Goal: Transaction & Acquisition: Purchase product/service

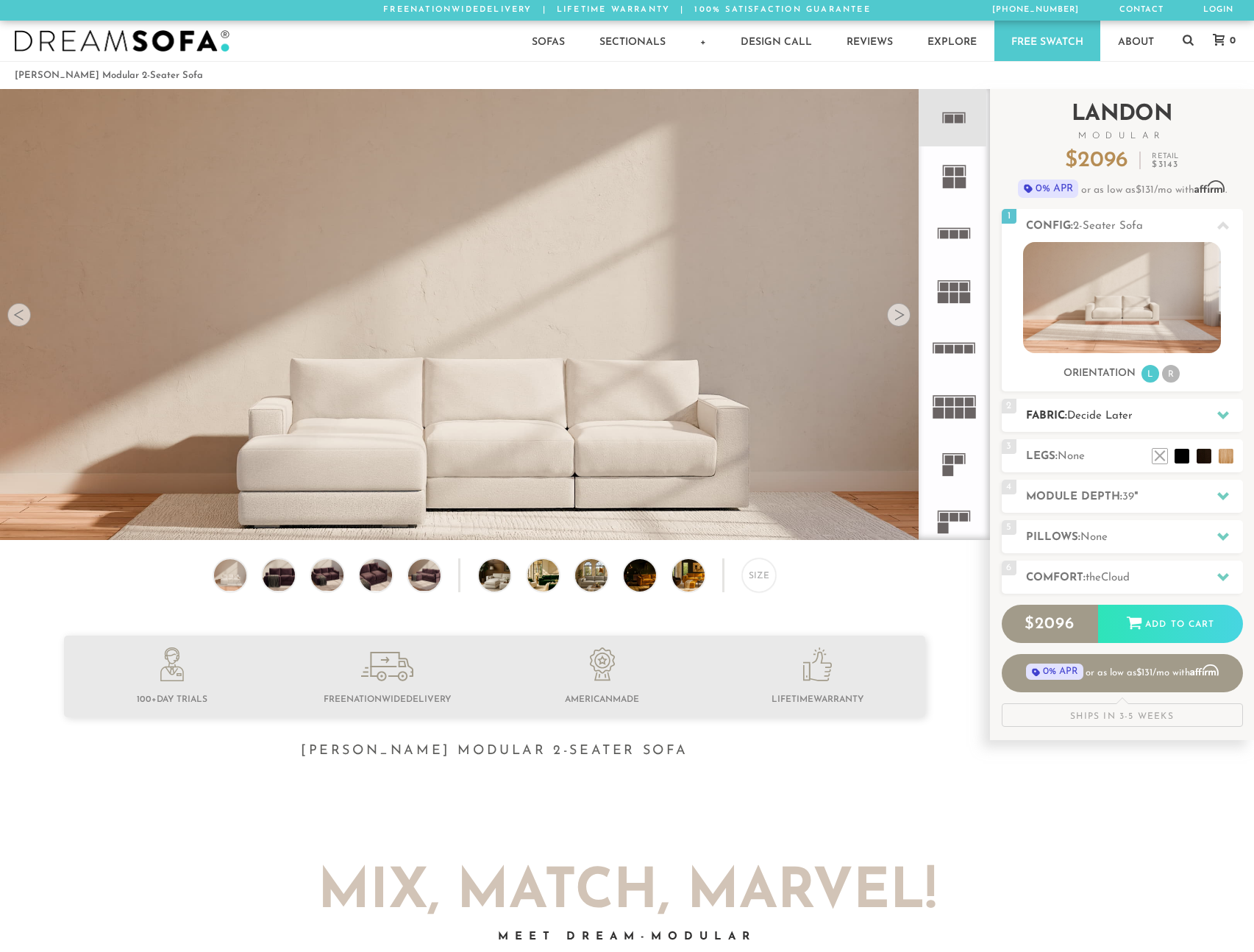
click at [1100, 423] on h2 "Fabric: Decide Later" at bounding box center [1135, 416] width 217 height 17
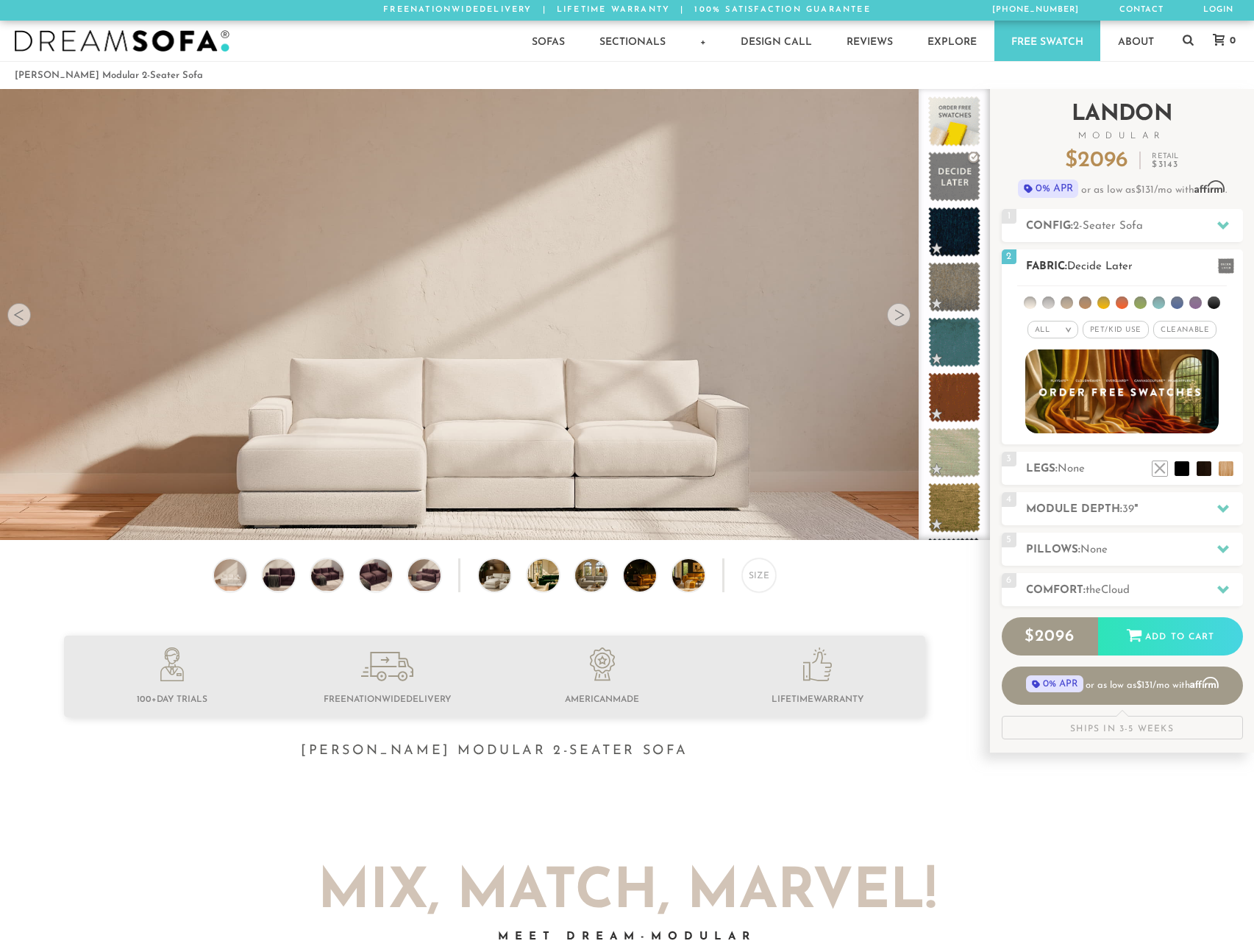
click at [1033, 303] on li at bounding box center [1030, 303] width 13 height 13
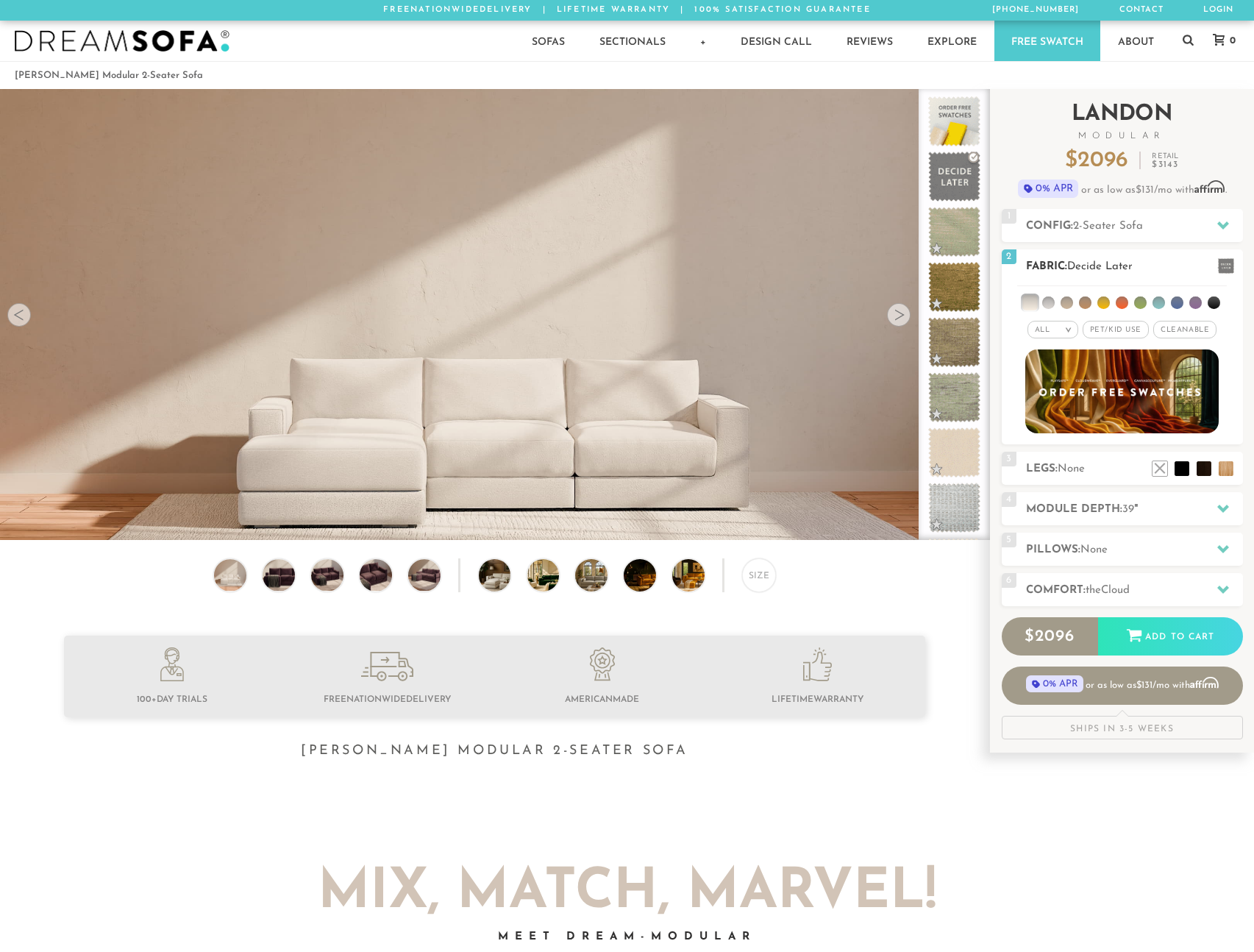
click at [1053, 309] on ul at bounding box center [1122, 300] width 209 height 27
click at [1051, 305] on li at bounding box center [1049, 303] width 13 height 13
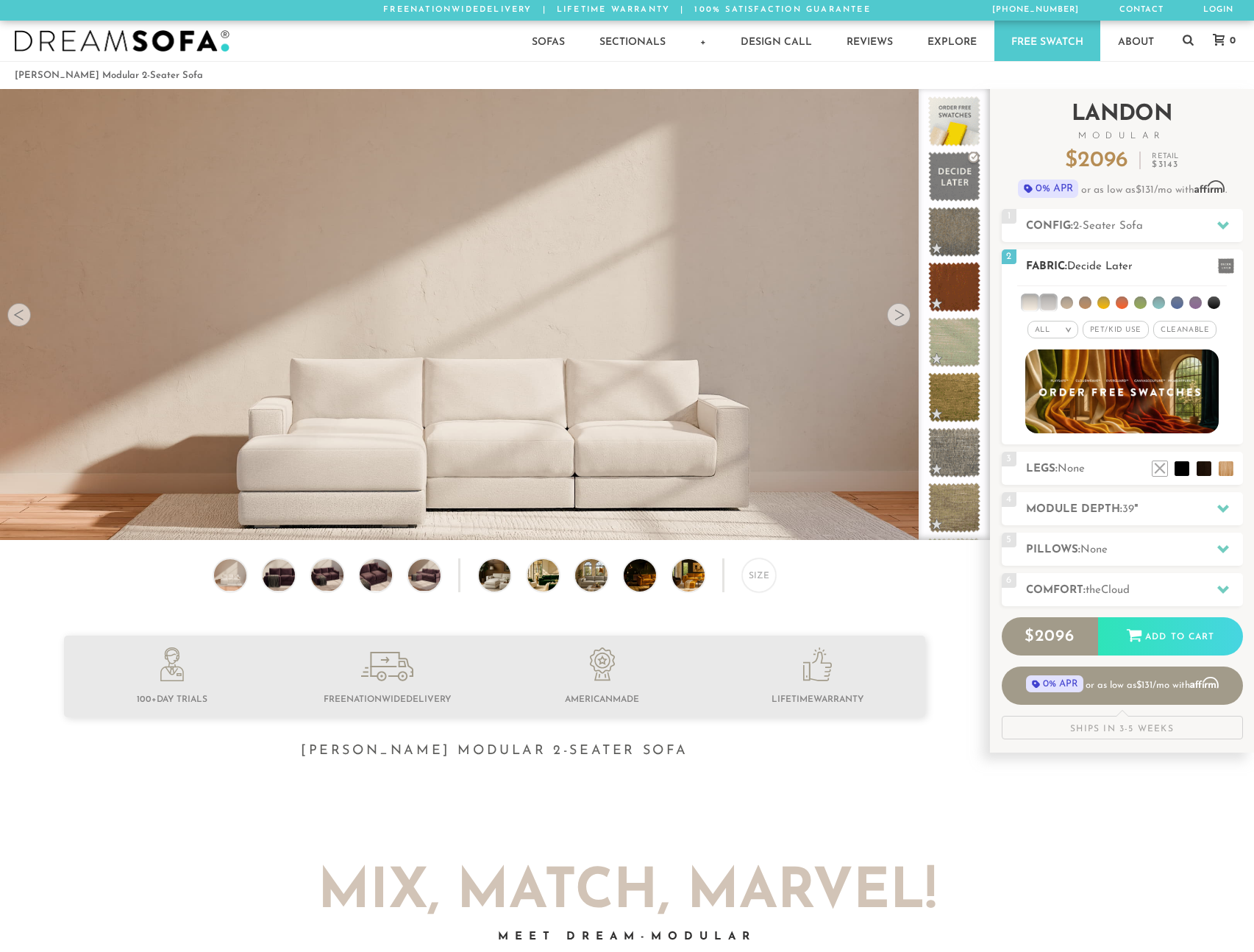
click at [1047, 306] on li at bounding box center [1048, 302] width 15 height 15
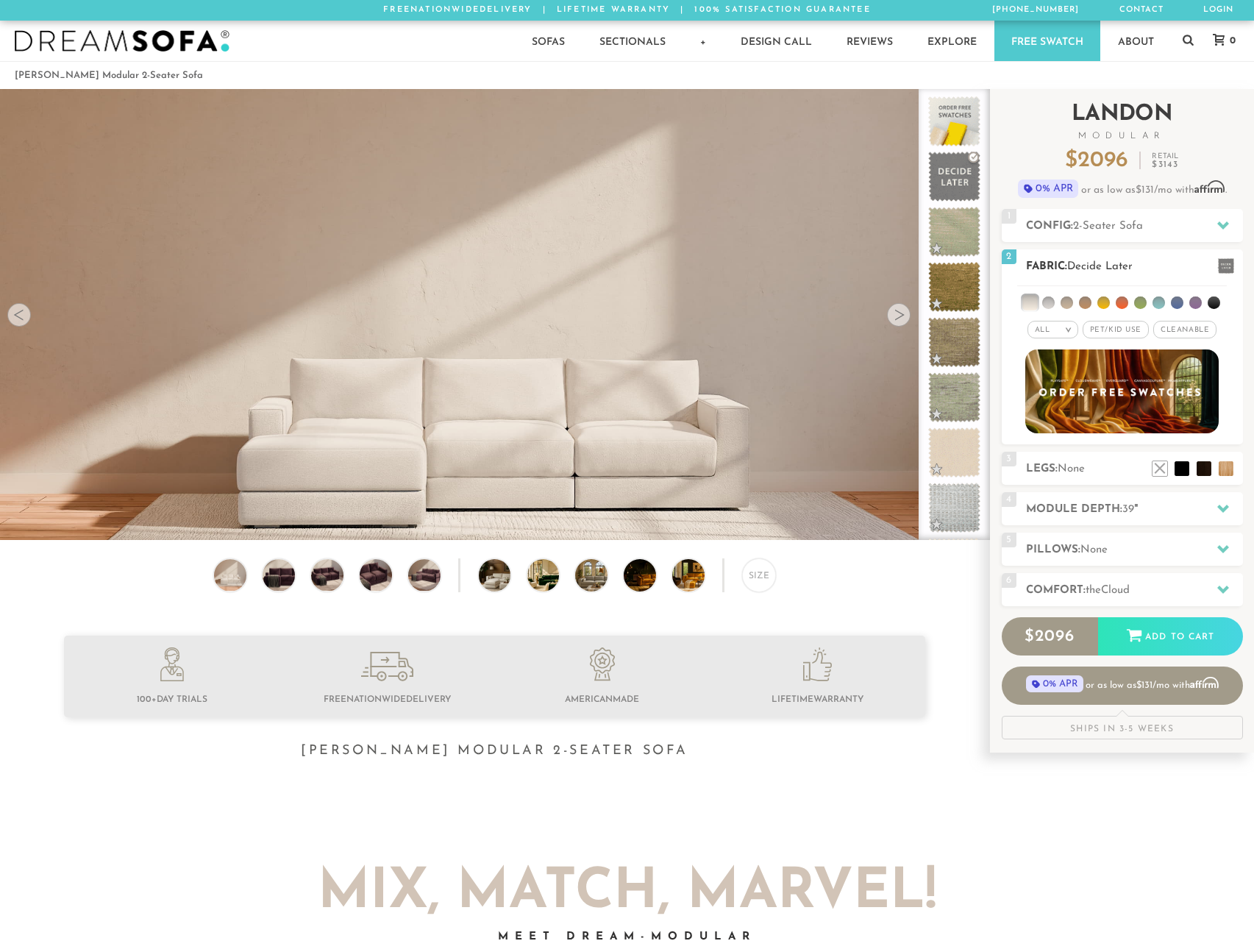
click at [1049, 305] on li at bounding box center [1049, 303] width 13 height 13
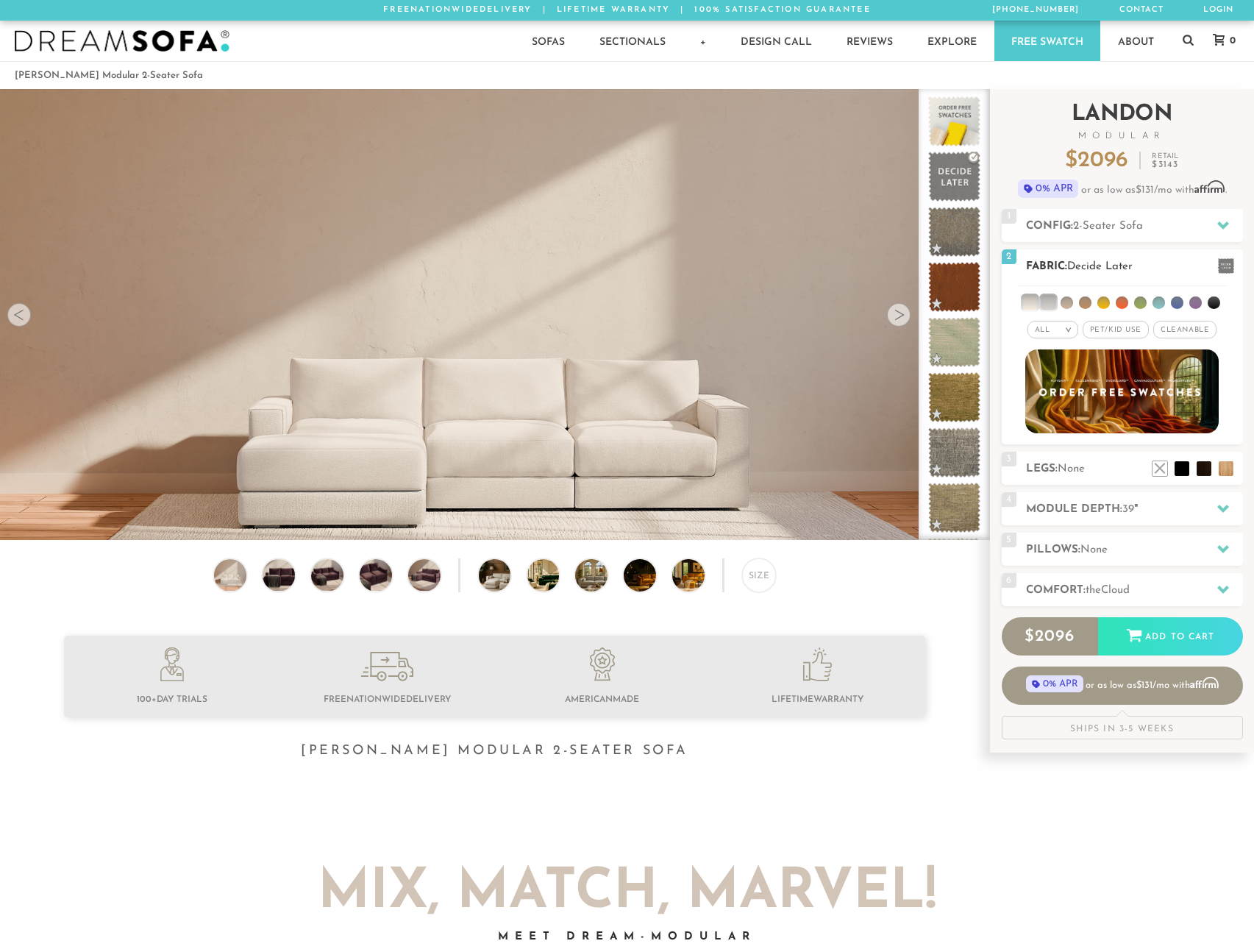
click at [1034, 304] on li at bounding box center [1030, 302] width 15 height 15
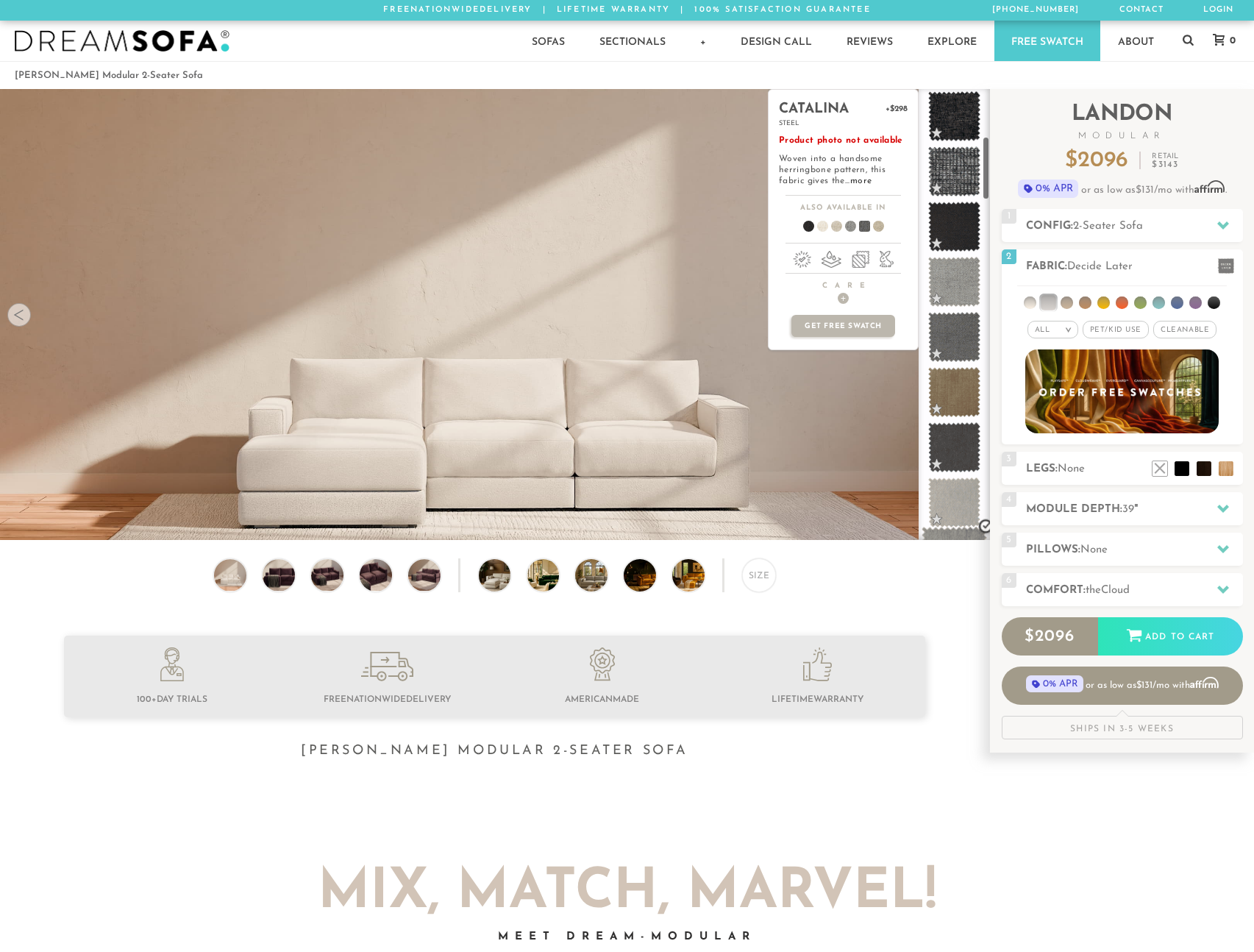
scroll to position [633, 0]
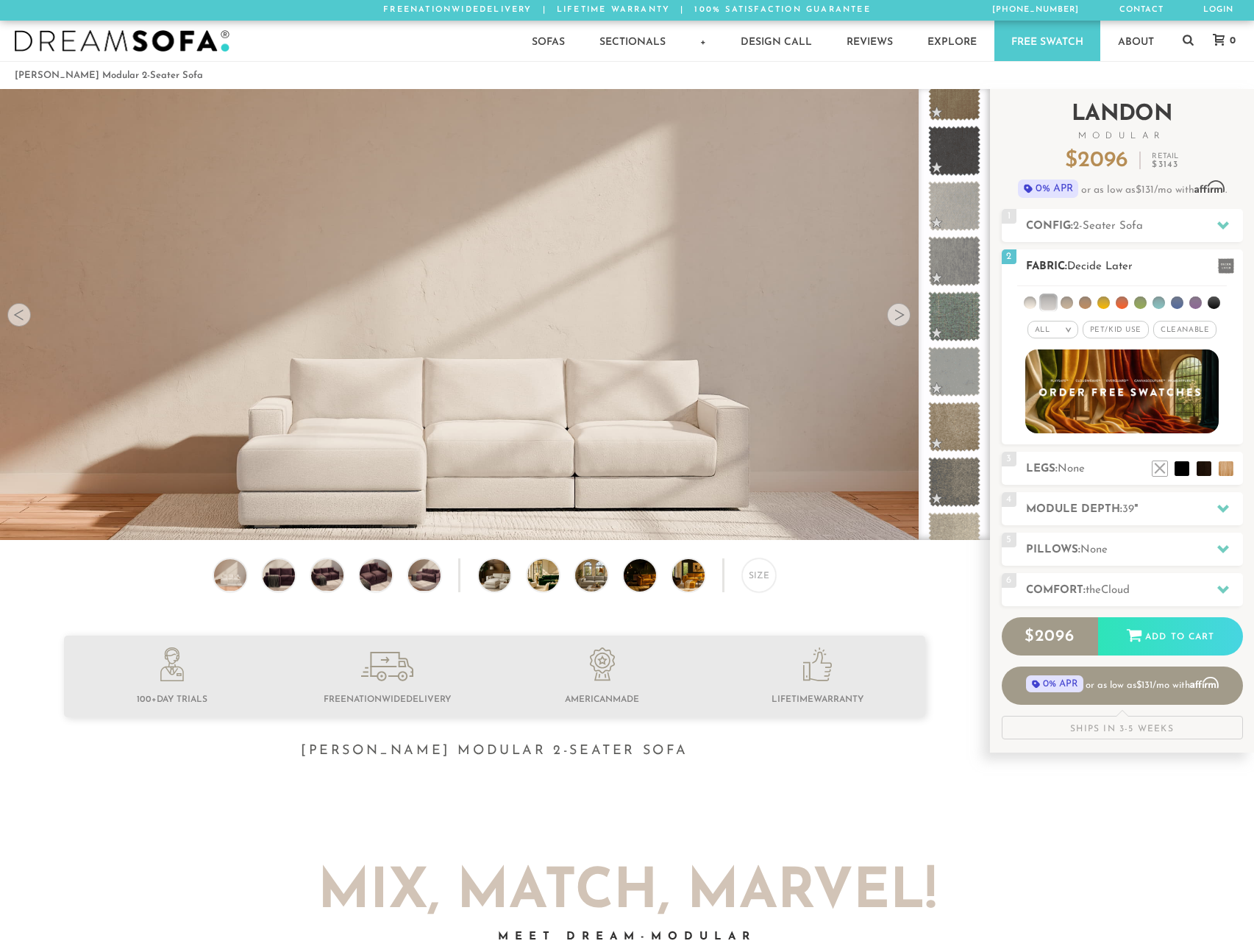
click at [1106, 332] on span "Pet/Kid Use x" at bounding box center [1115, 329] width 66 height 17
click at [1183, 327] on span "Cleanable x" at bounding box center [1191, 329] width 63 height 17
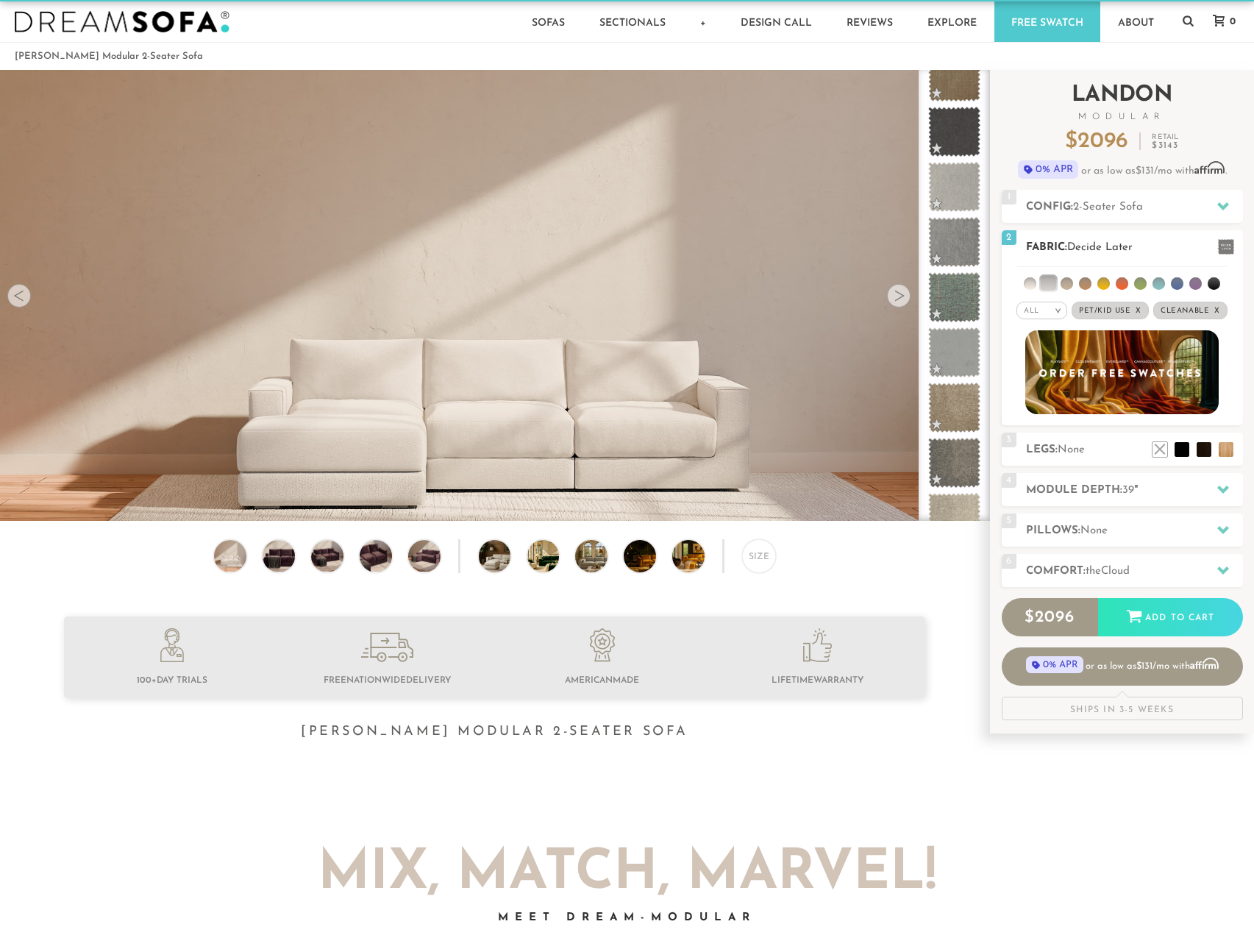
click at [1055, 310] on em ">" at bounding box center [1058, 310] width 11 height 7
click at [1052, 370] on li "Family" at bounding box center [1042, 370] width 51 height 21
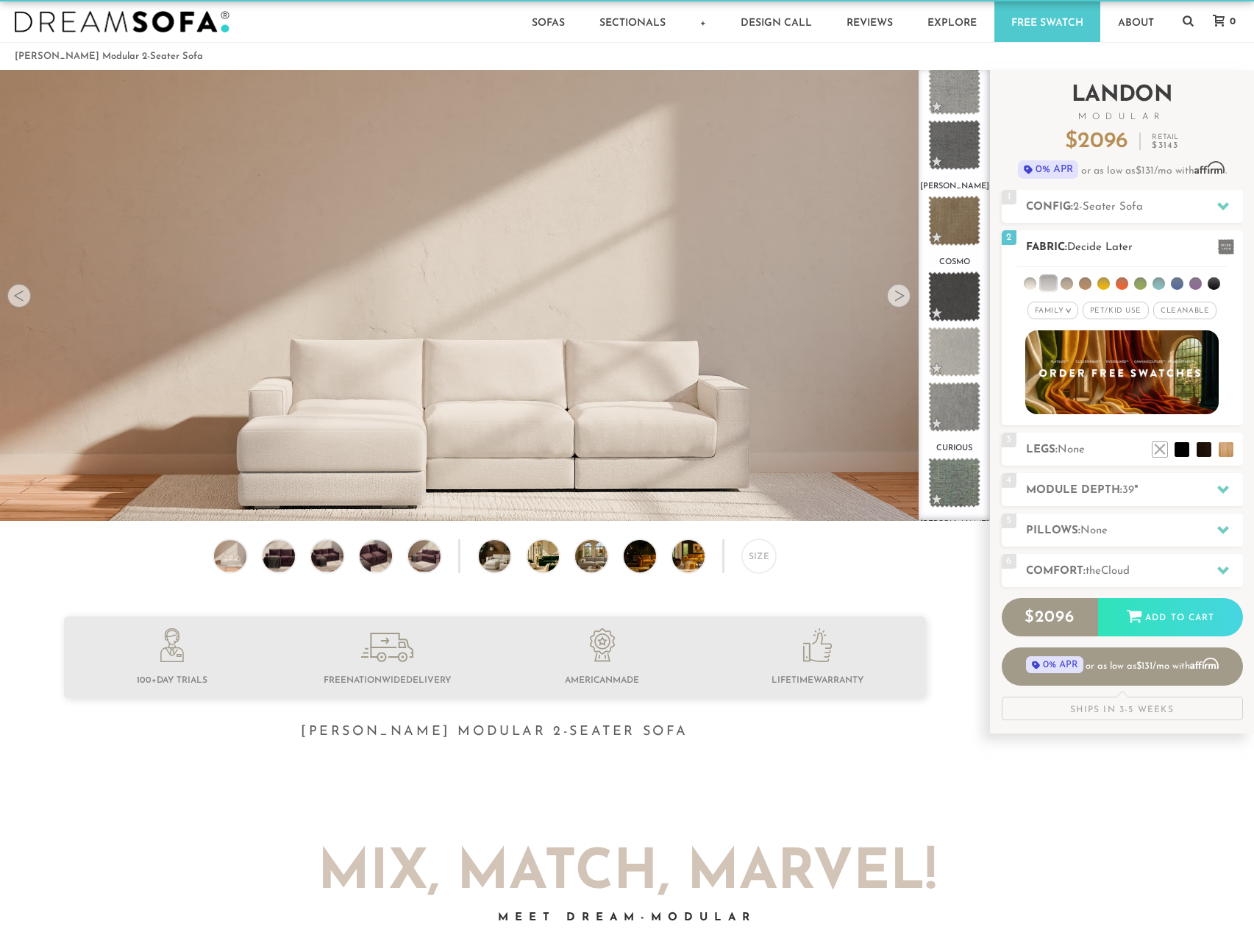
click at [1068, 289] on li at bounding box center [1067, 284] width 13 height 13
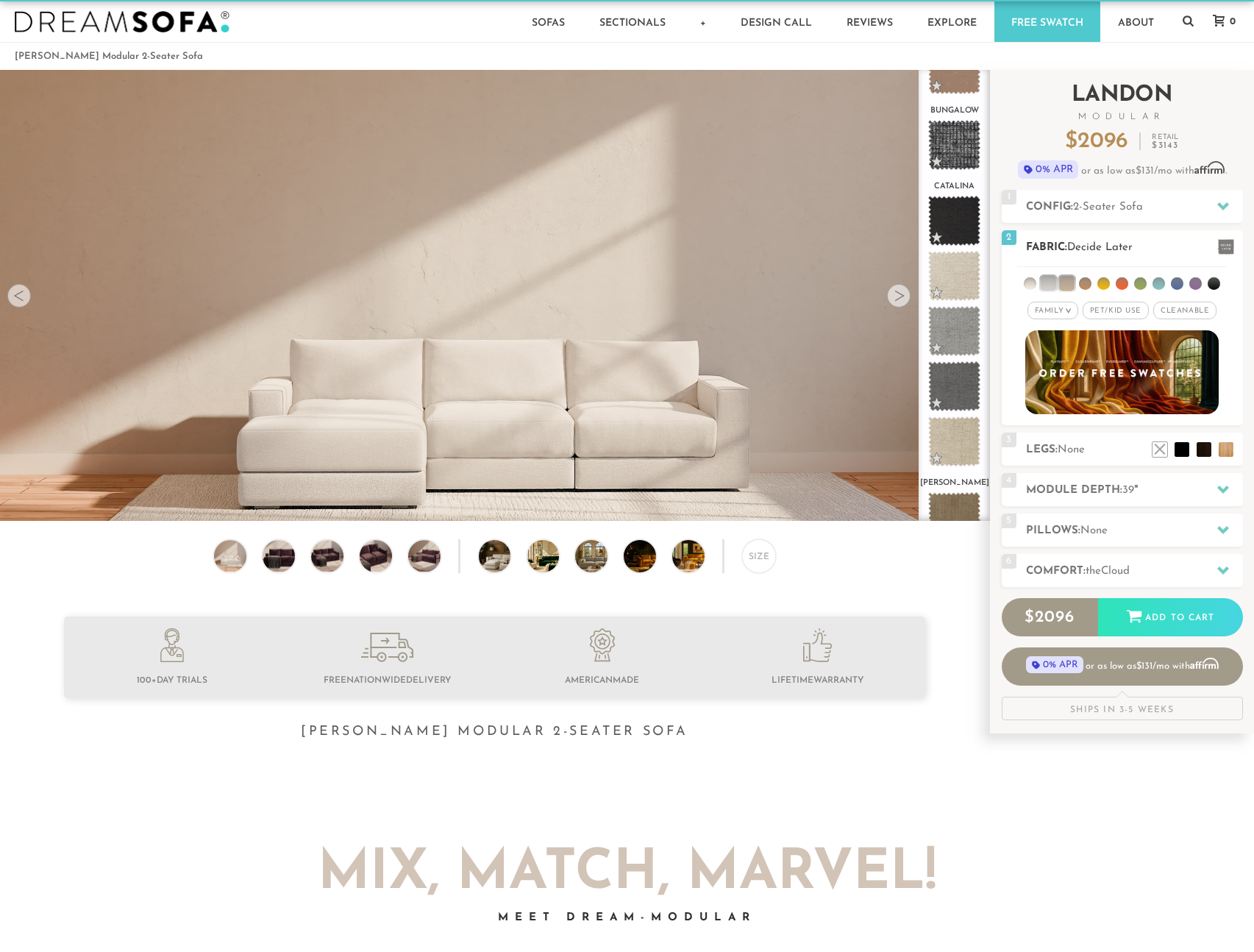
click at [1030, 285] on li at bounding box center [1030, 284] width 13 height 13
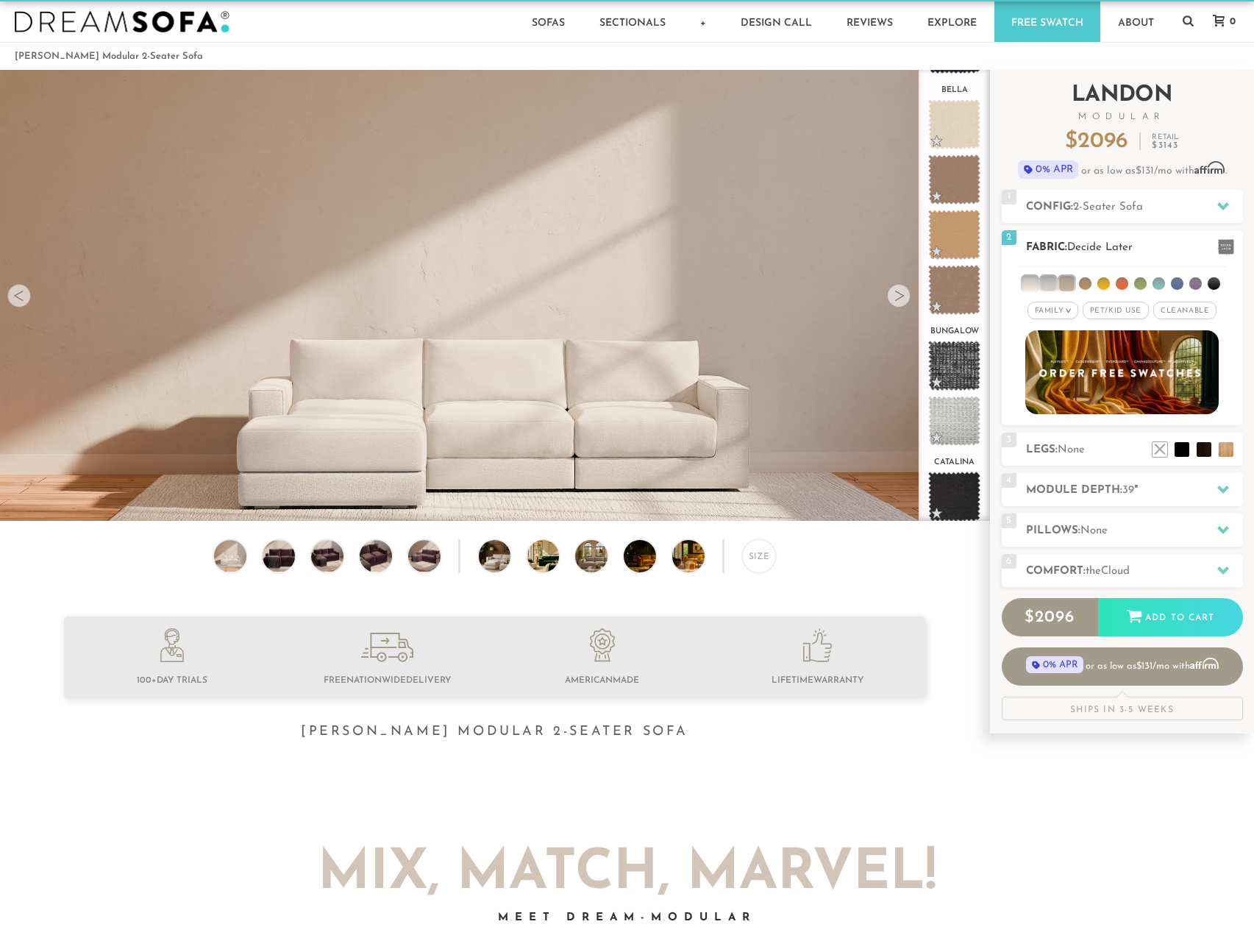
click at [1054, 282] on li at bounding box center [1048, 283] width 15 height 15
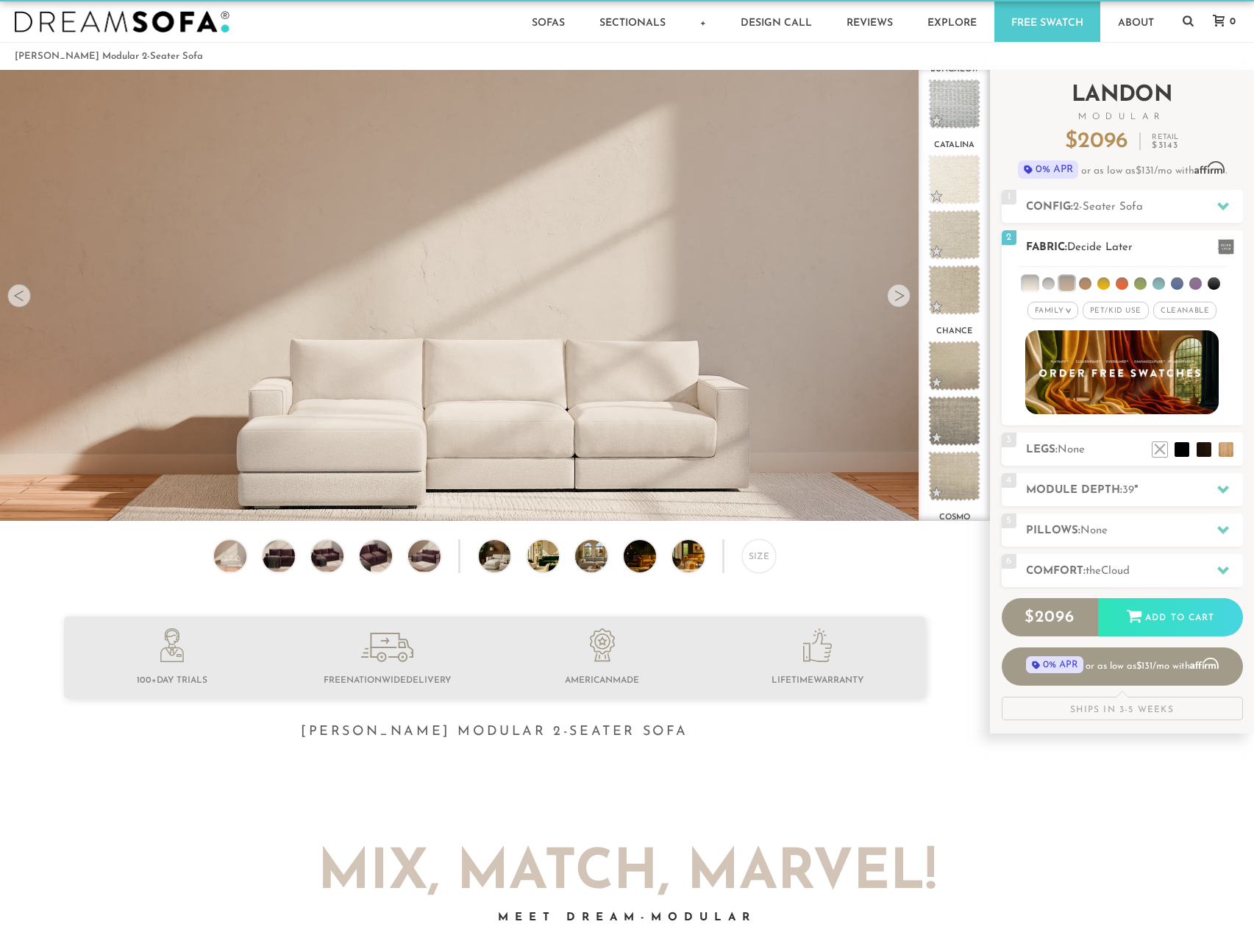
click at [1074, 283] on li at bounding box center [1067, 283] width 15 height 15
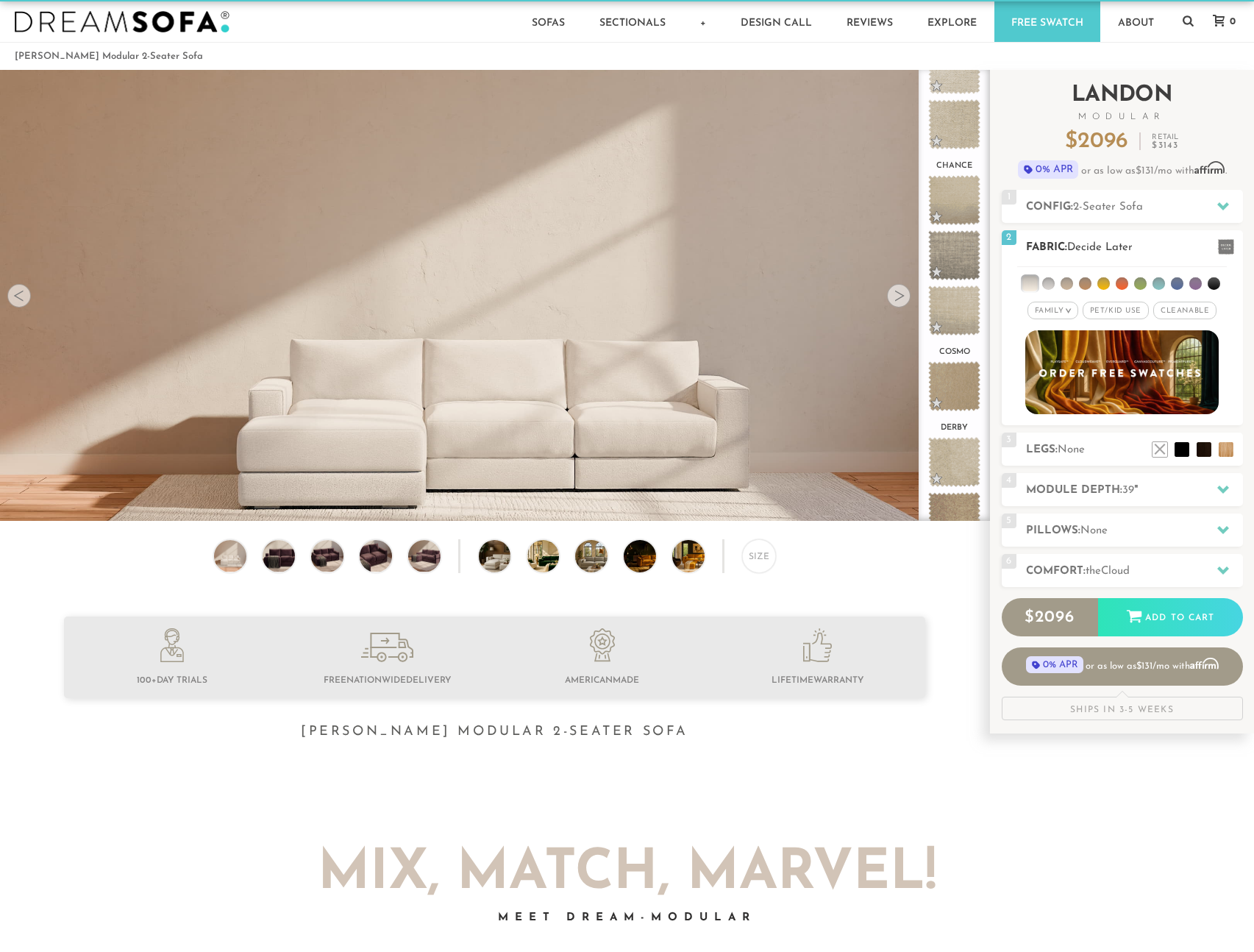
click at [1200, 284] on li at bounding box center [1196, 284] width 13 height 13
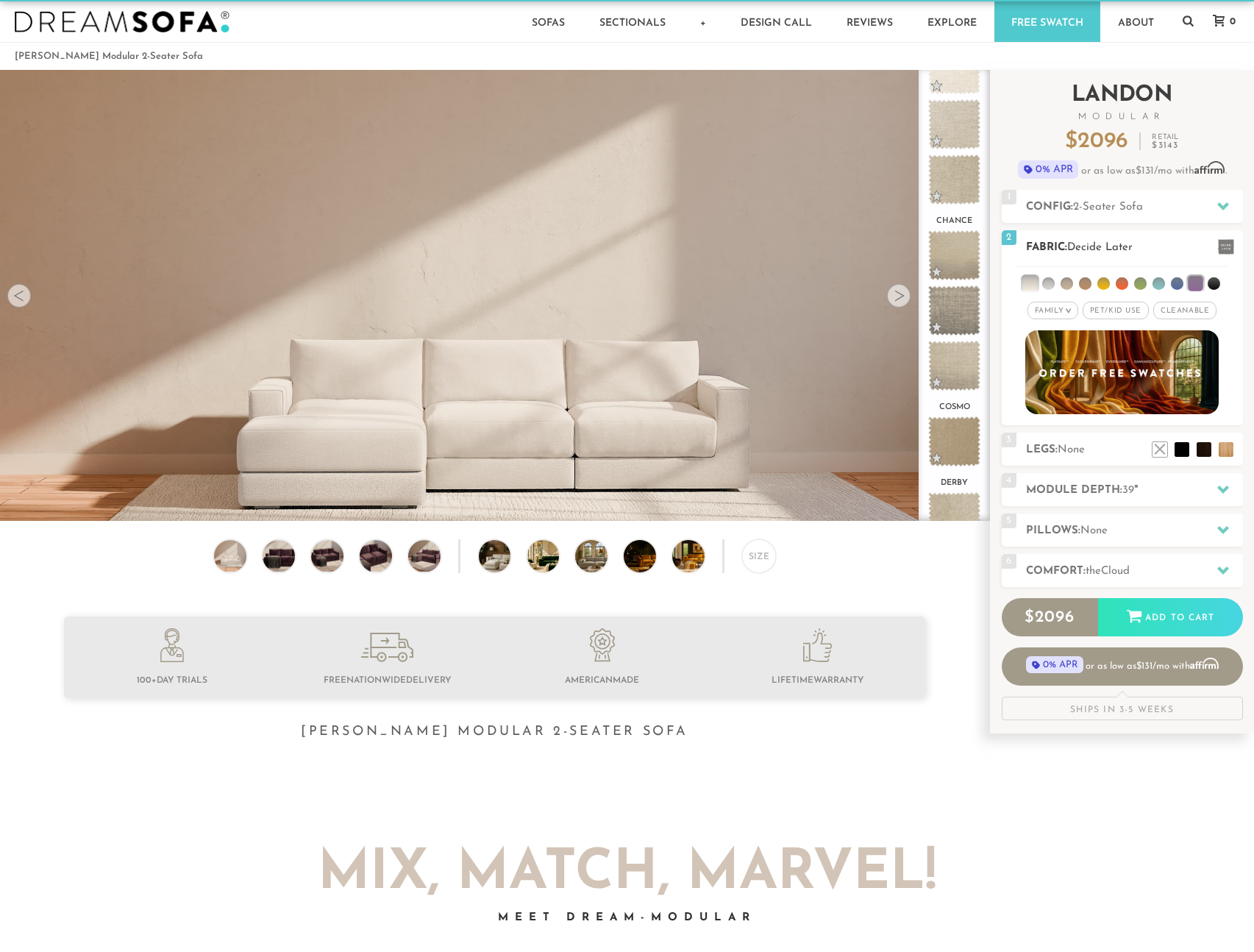
click at [1019, 286] on ul at bounding box center [1122, 281] width 209 height 27
drag, startPoint x: 1031, startPoint y: 283, endPoint x: 1066, endPoint y: 286, distance: 35.1
click at [1032, 283] on li at bounding box center [1030, 283] width 15 height 15
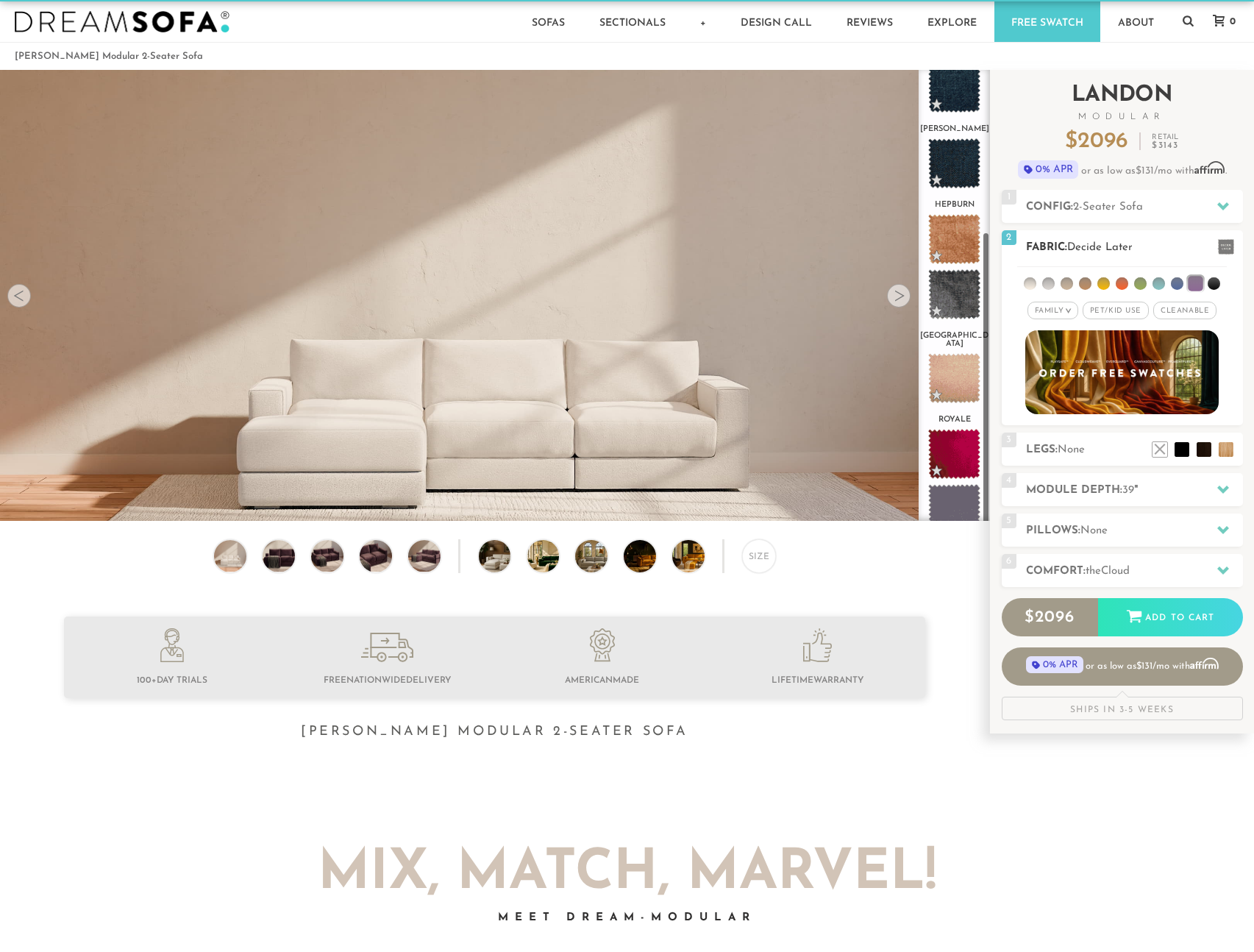
click at [1191, 281] on li at bounding box center [1195, 283] width 15 height 15
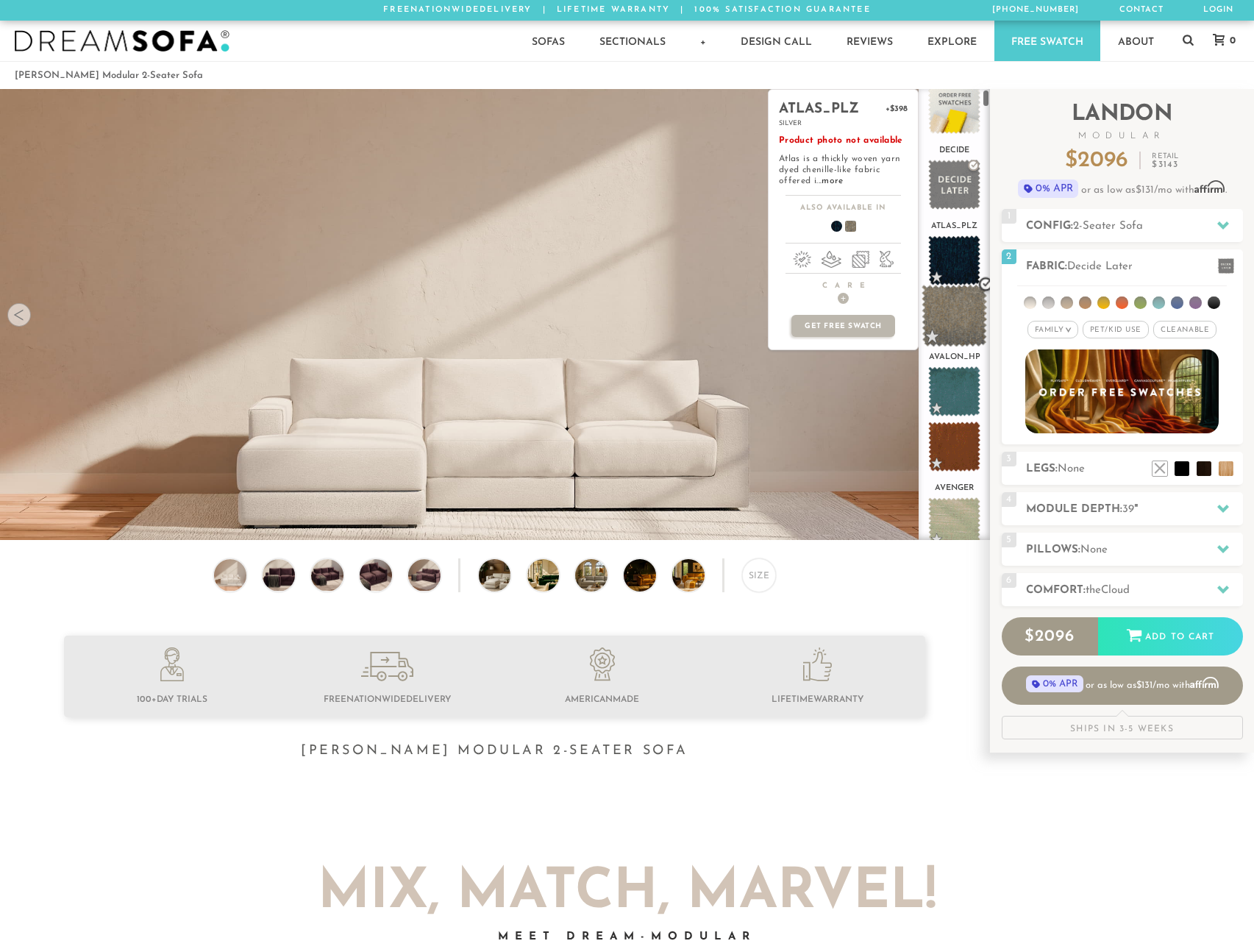
scroll to position [0, 0]
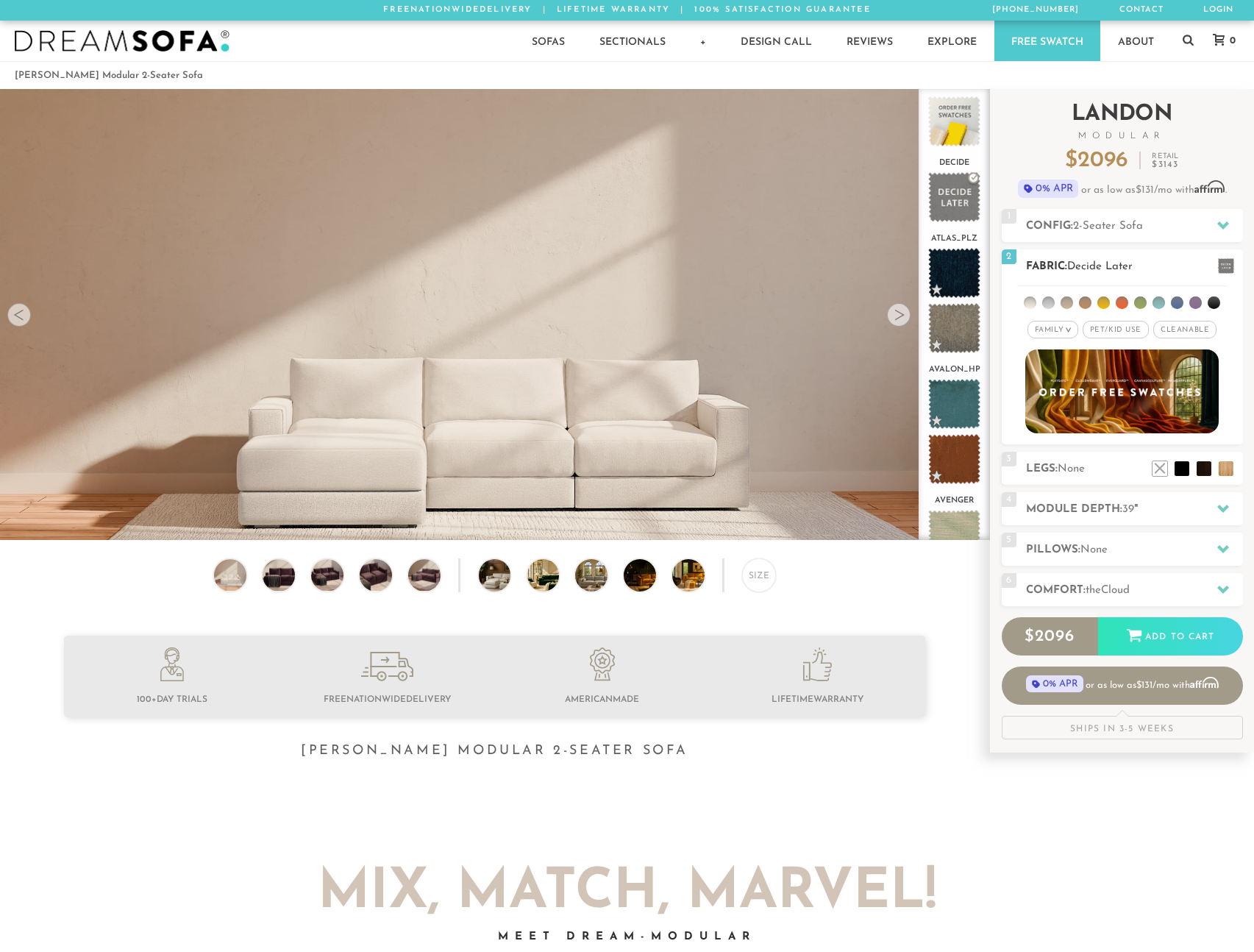
click at [1114, 324] on span "Pet/Kid Use x" at bounding box center [1115, 329] width 66 height 17
click at [1192, 328] on span "Cleanable x" at bounding box center [1191, 329] width 63 height 17
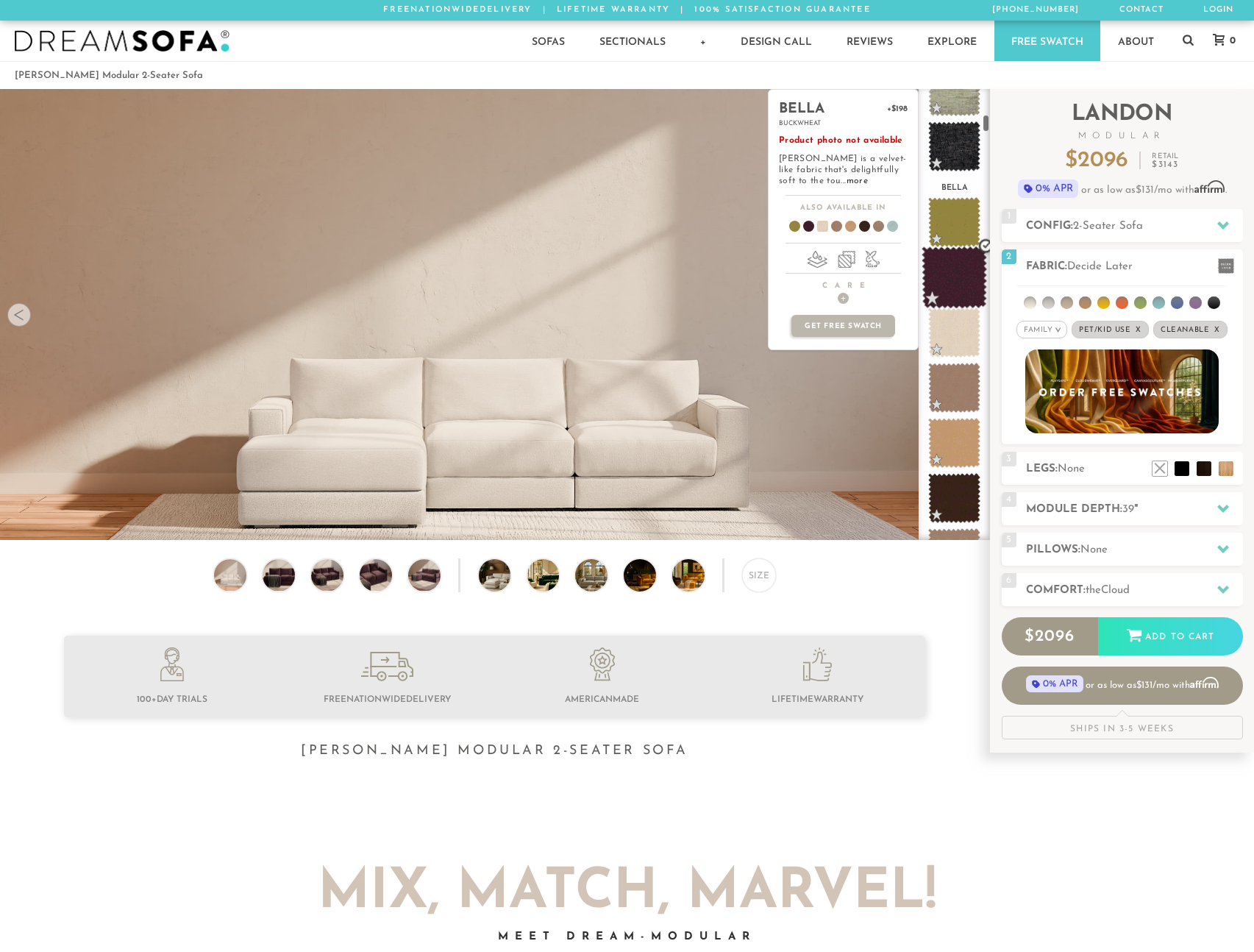
scroll to position [658, 0]
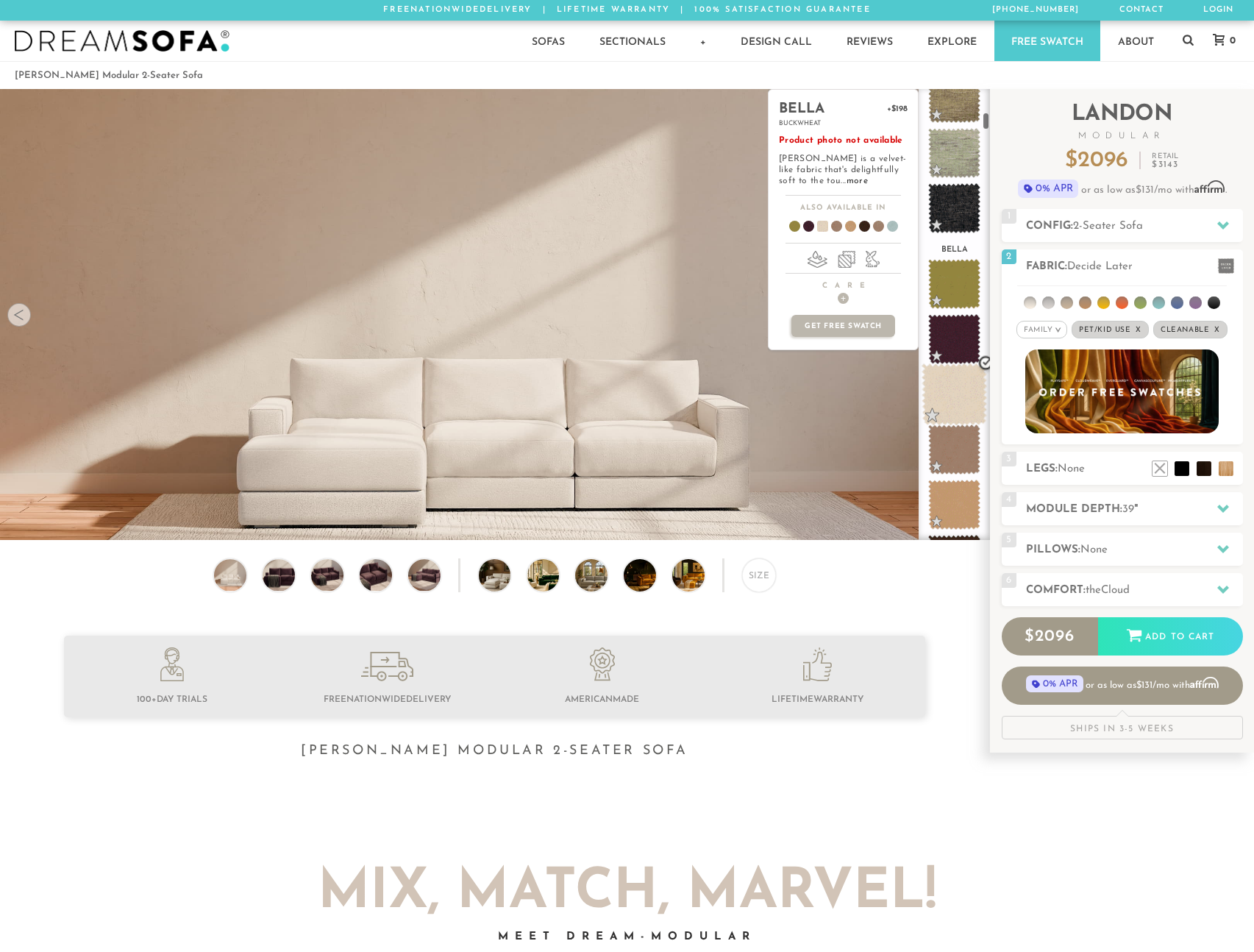
click at [957, 411] on span at bounding box center [954, 394] width 66 height 63
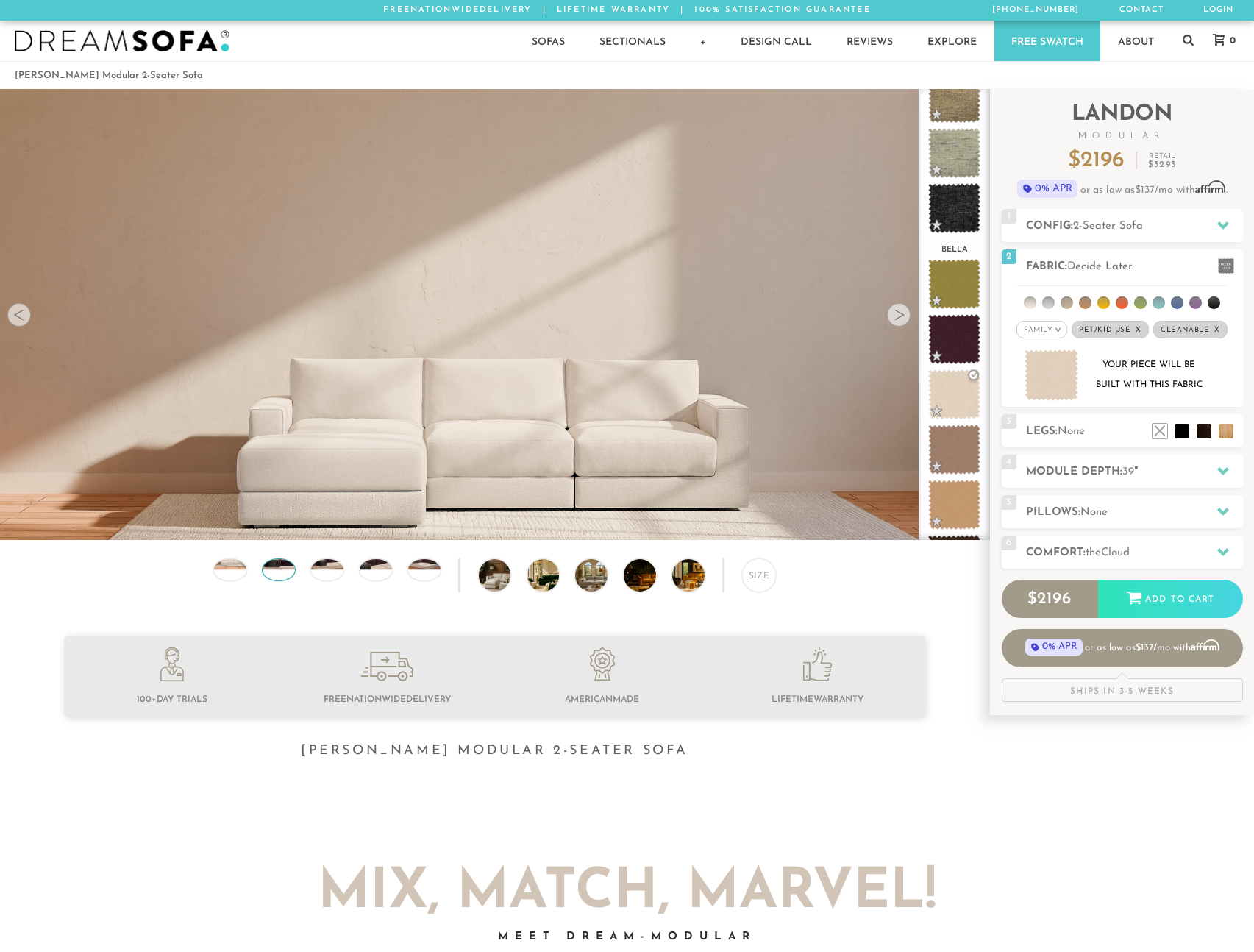
click at [265, 570] on img at bounding box center [278, 559] width 38 height 21
click at [217, 570] on img at bounding box center [230, 559] width 38 height 21
click at [1060, 475] on h2 "Module Depth: 39 "" at bounding box center [1135, 471] width 217 height 17
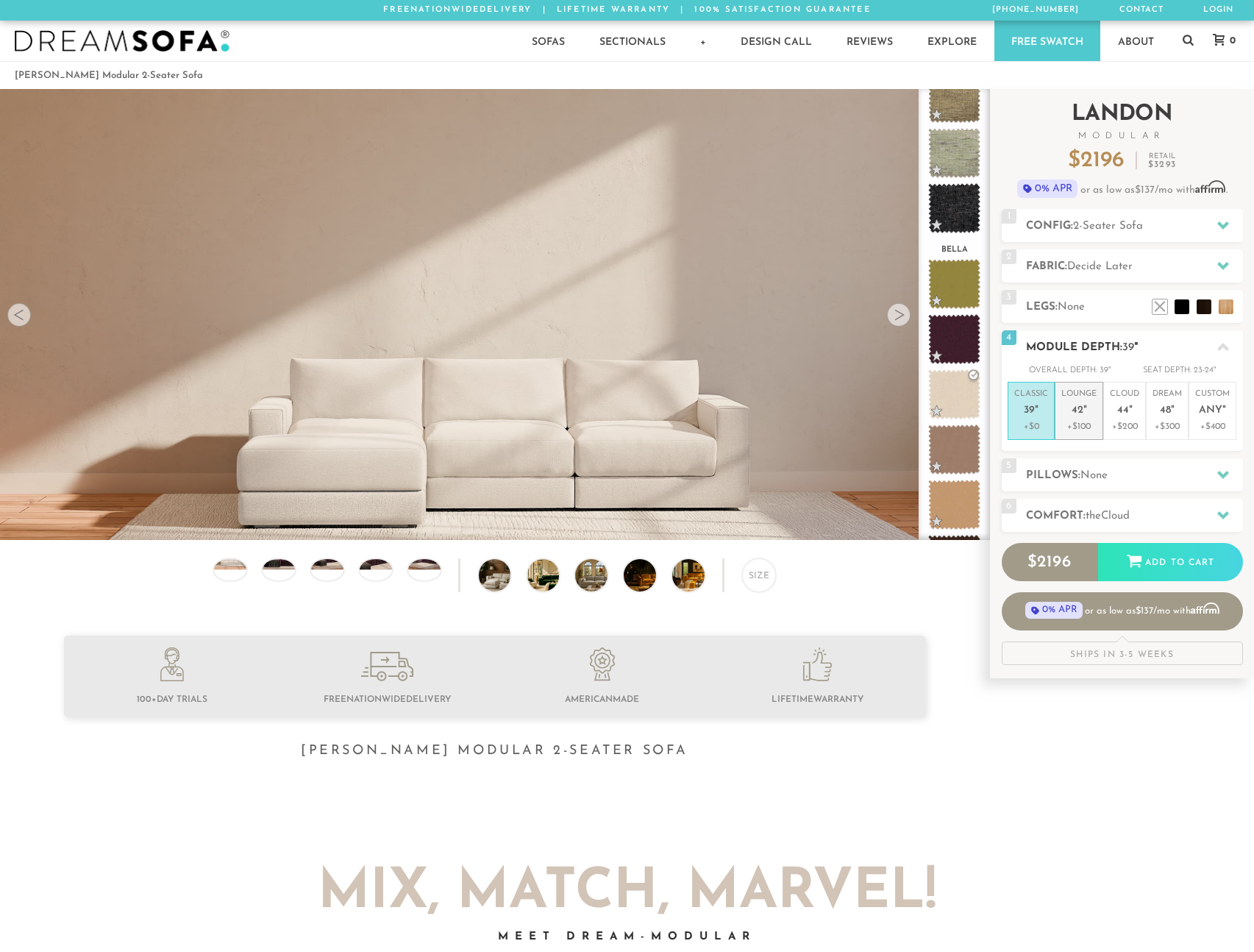
click at [1076, 405] on span "42" at bounding box center [1077, 411] width 12 height 13
click at [1110, 222] on span "2-Seater Sofa" at bounding box center [1108, 226] width 70 height 11
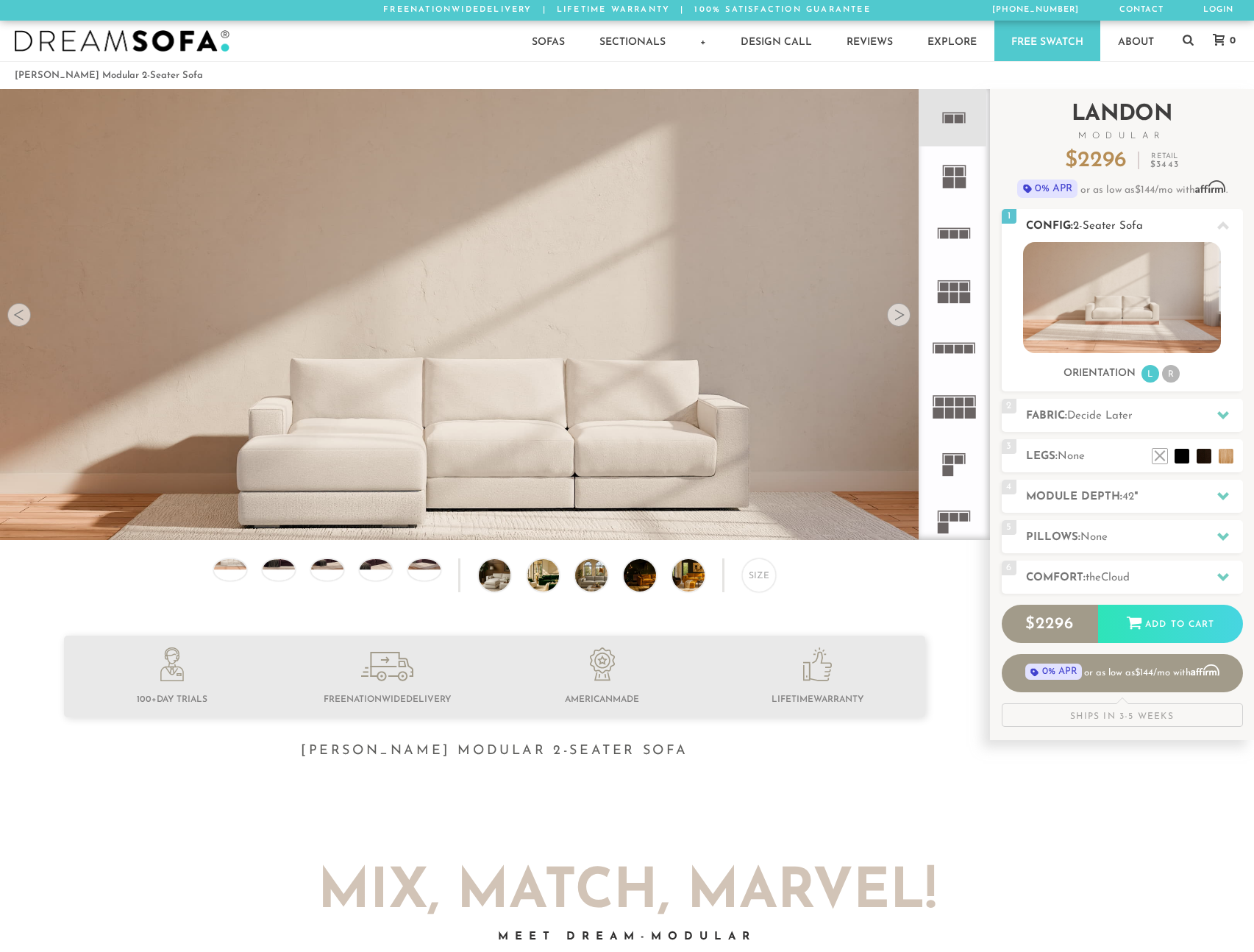
click at [1111, 225] on span "2-Seater Sofa" at bounding box center [1108, 226] width 70 height 11
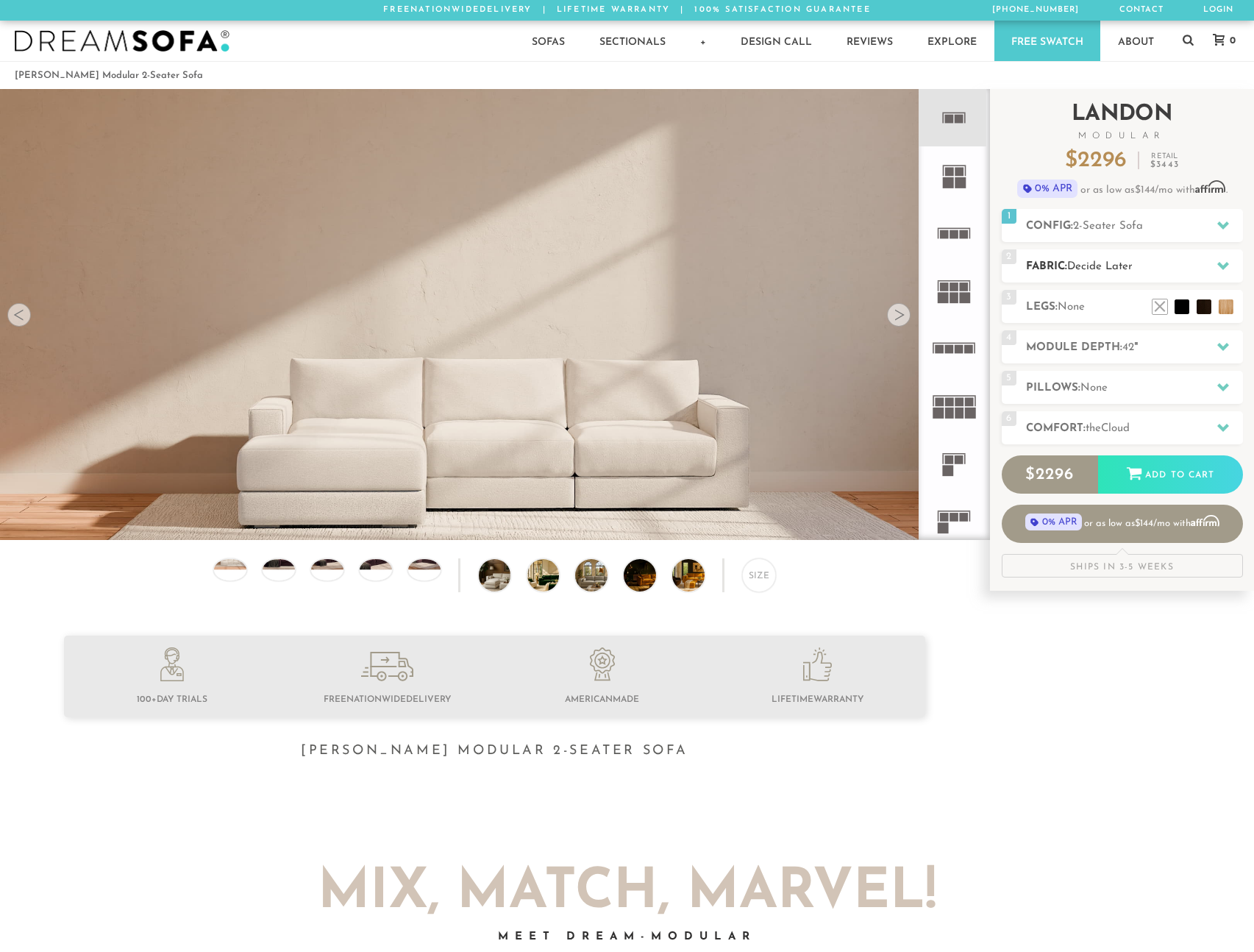
click at [1164, 259] on h2 "Fabric: Decide Later" at bounding box center [1135, 267] width 217 height 17
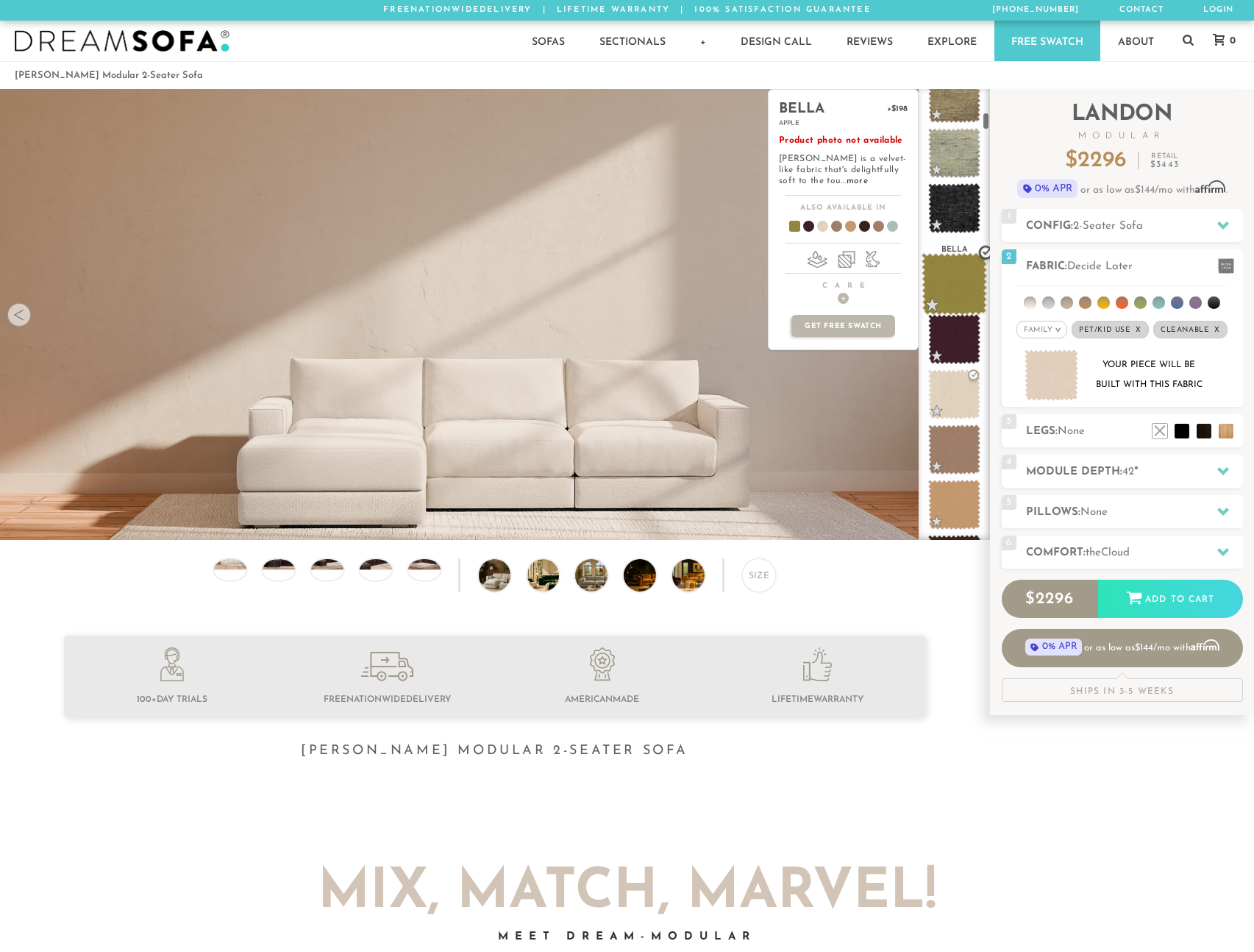
click at [976, 305] on span at bounding box center [954, 284] width 66 height 63
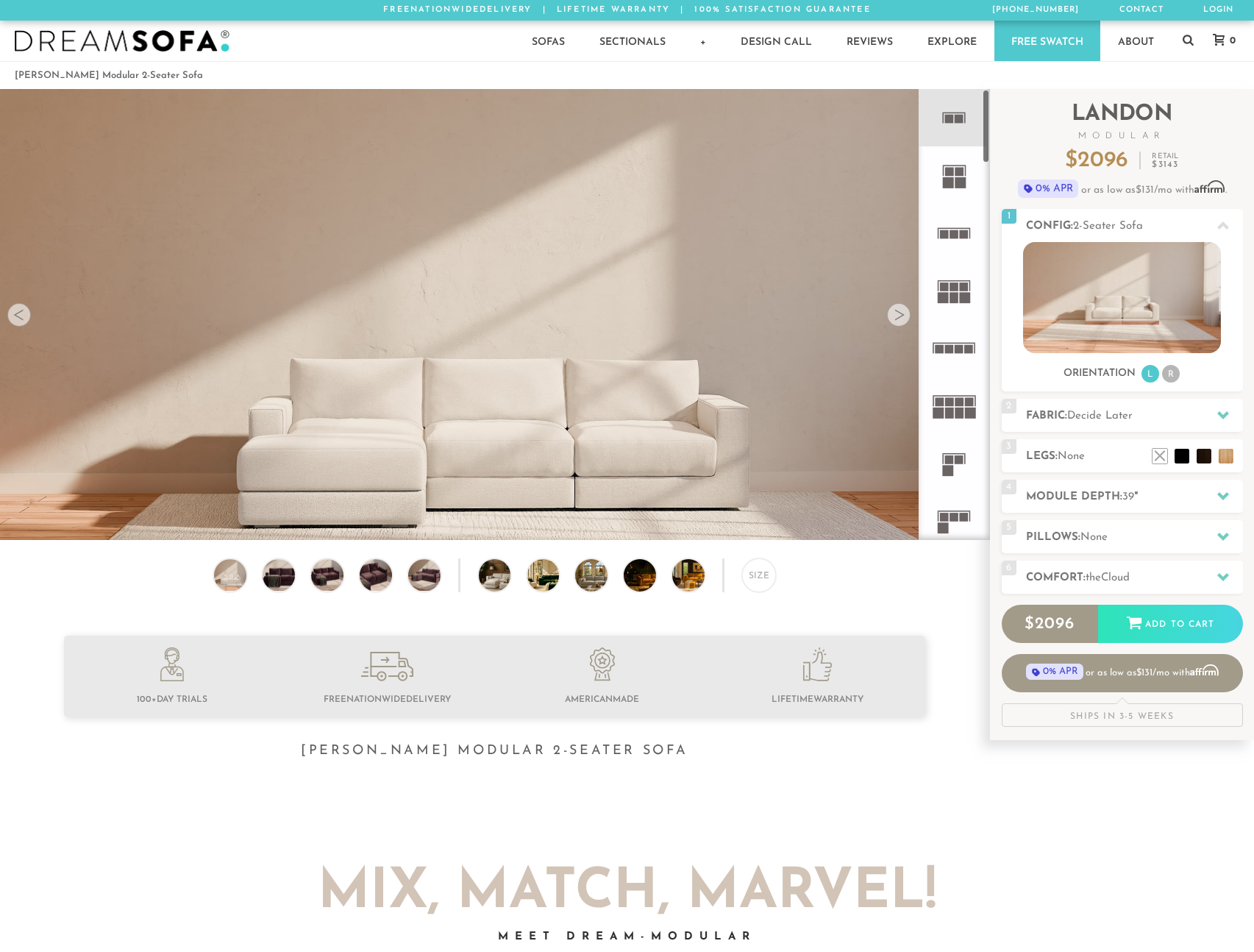
scroll to position [16743, 1243]
click at [953, 466] on rect at bounding box center [949, 470] width 11 height 11
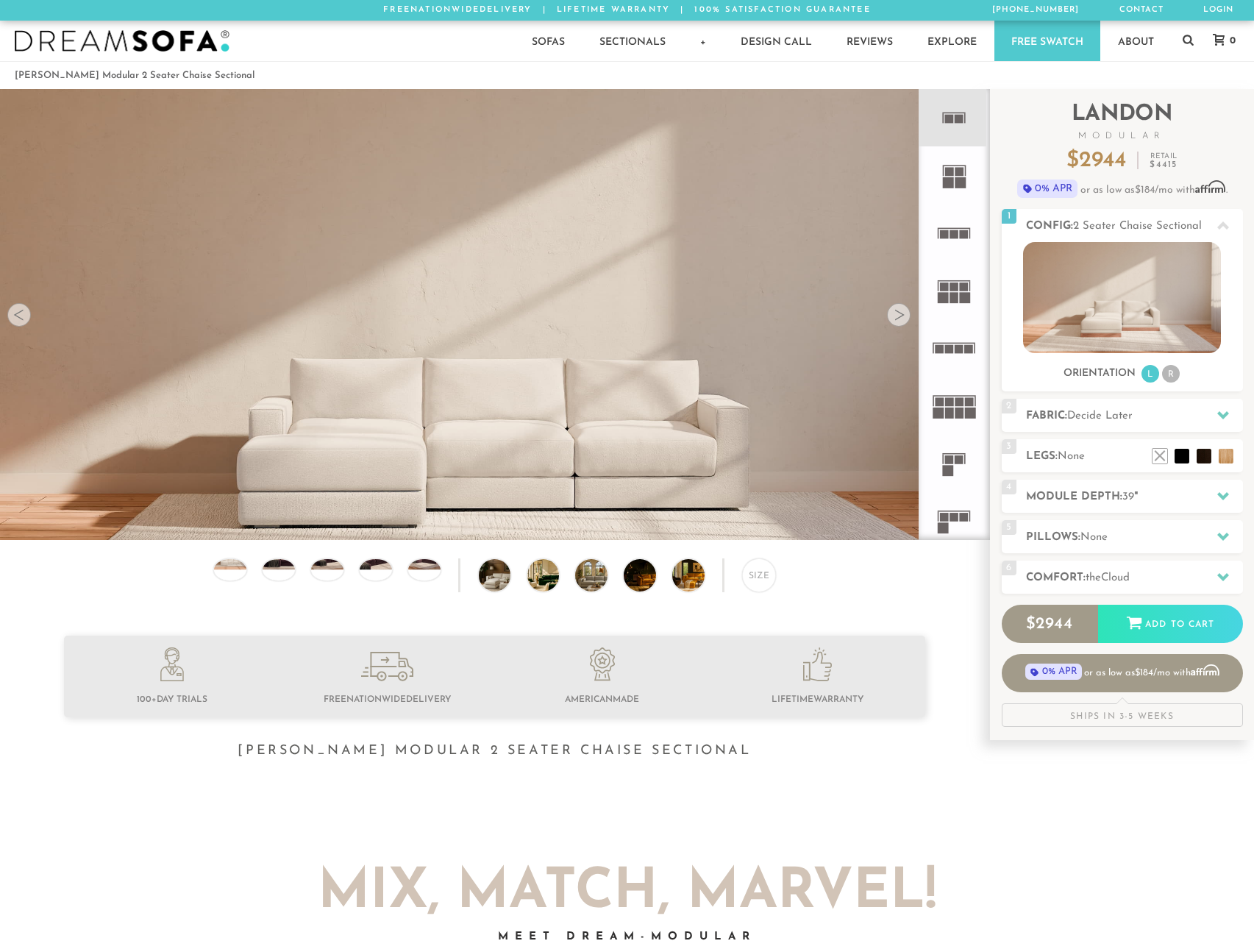
drag, startPoint x: 959, startPoint y: 122, endPoint x: 966, endPoint y: 136, distance: 15.7
click at [959, 122] on rect at bounding box center [959, 119] width 9 height 9
click at [1099, 460] on h2 "Legs: None" at bounding box center [1135, 456] width 217 height 17
click at [1230, 459] on li at bounding box center [1204, 434] width 59 height 59
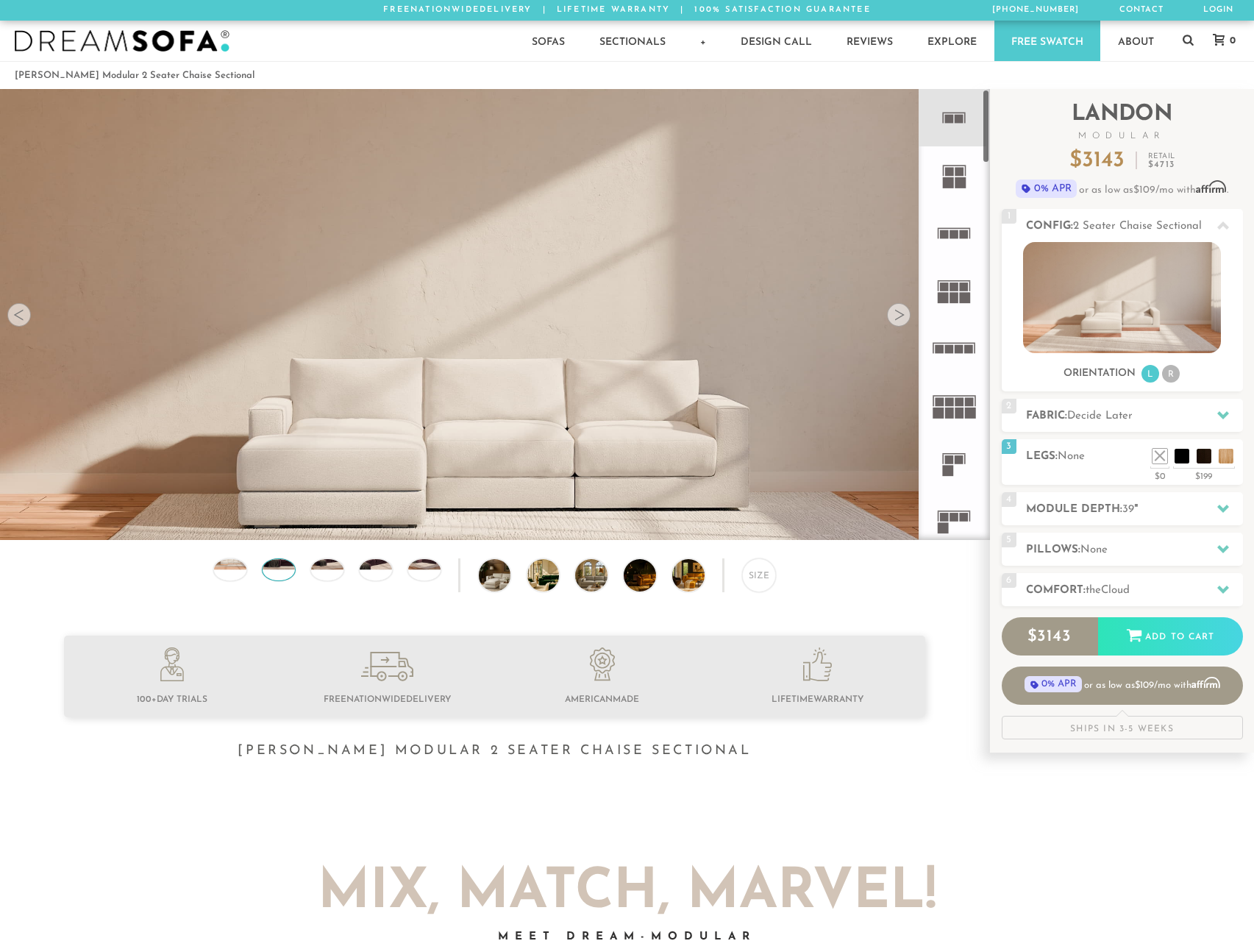
click at [276, 576] on div at bounding box center [278, 570] width 34 height 23
click at [330, 570] on img at bounding box center [328, 559] width 38 height 21
click at [550, 568] on img at bounding box center [556, 575] width 57 height 33
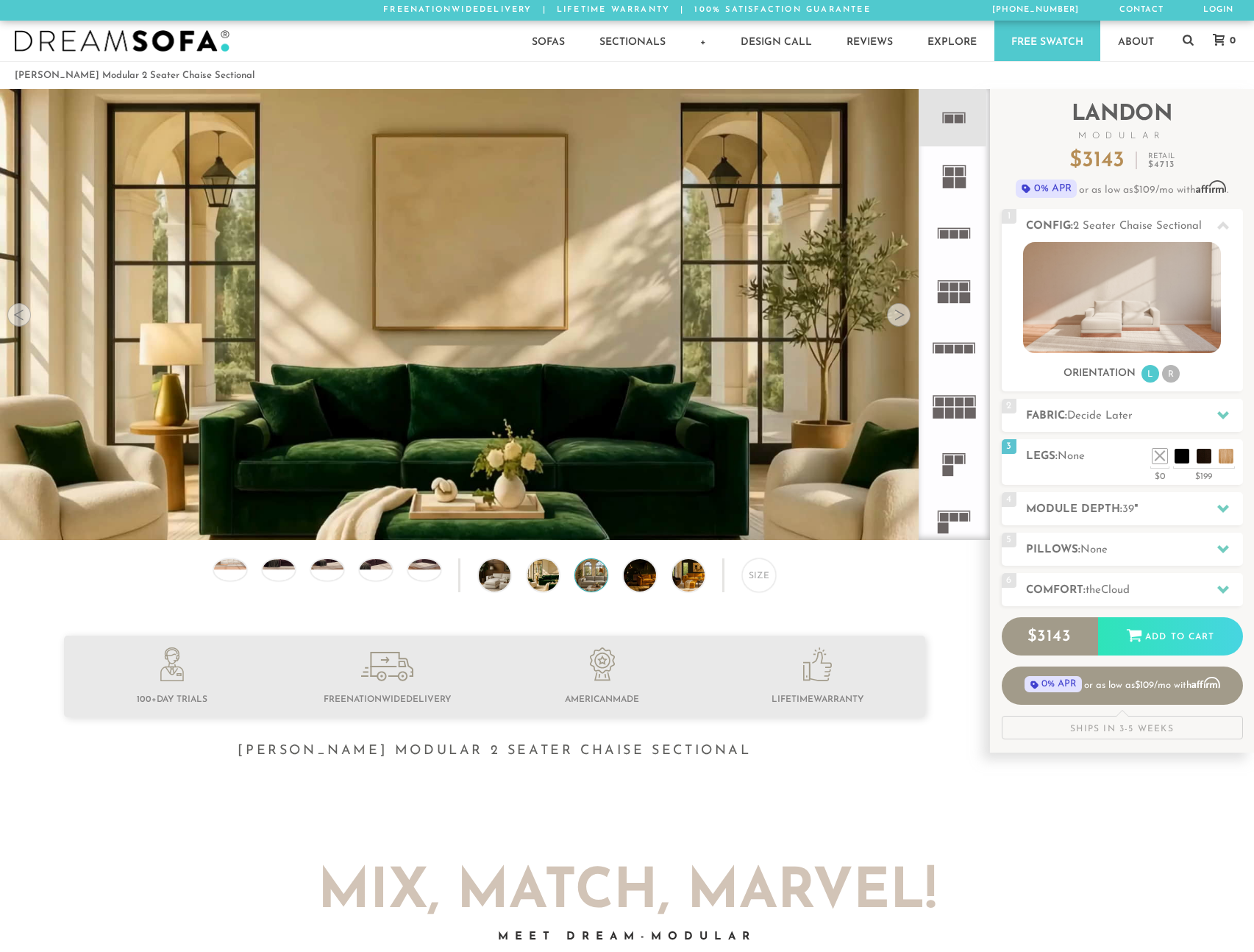
click at [585, 578] on img at bounding box center [604, 575] width 57 height 33
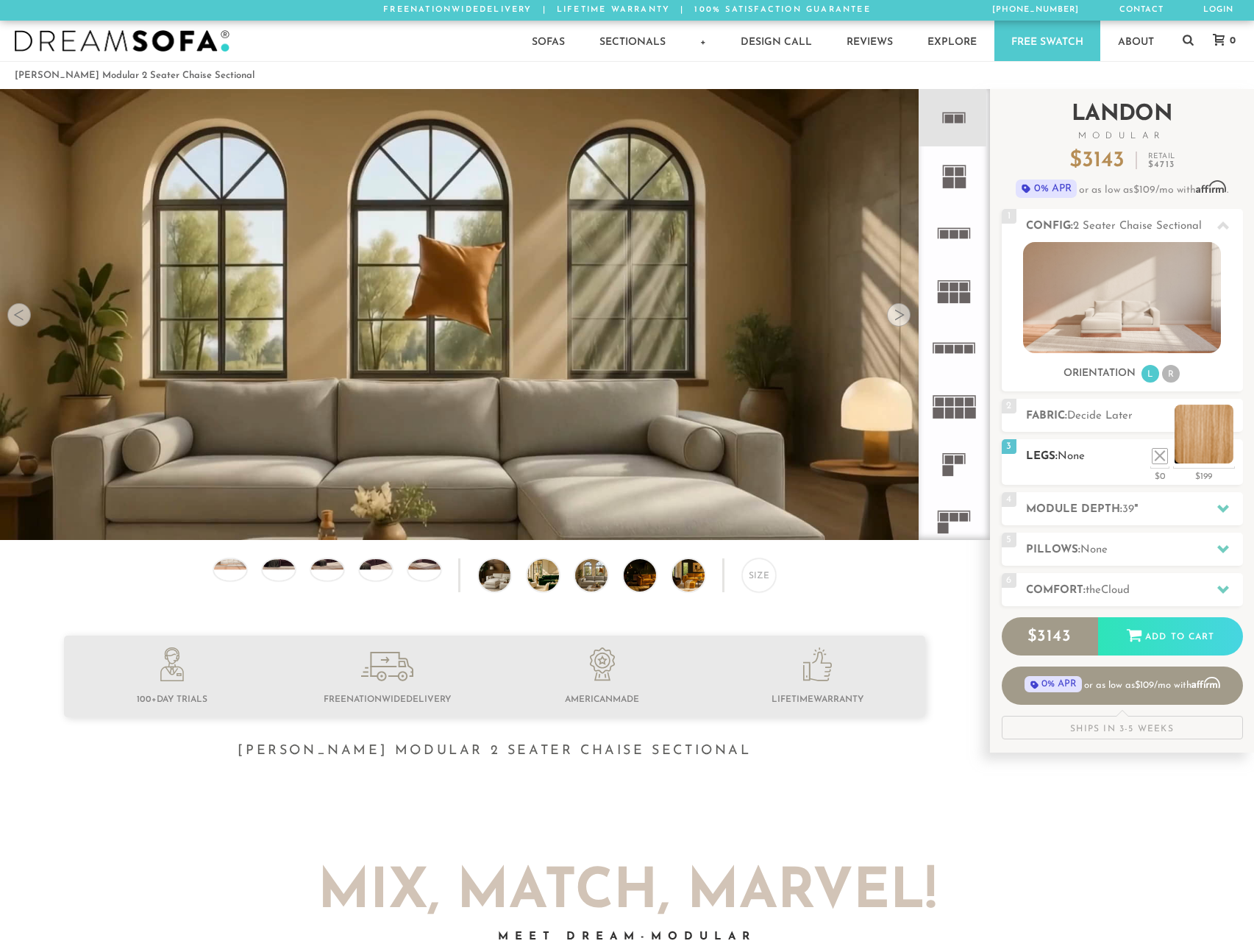
click at [1231, 459] on li at bounding box center [1204, 434] width 59 height 59
click at [1128, 412] on span "Decide Later" at bounding box center [1100, 416] width 66 height 11
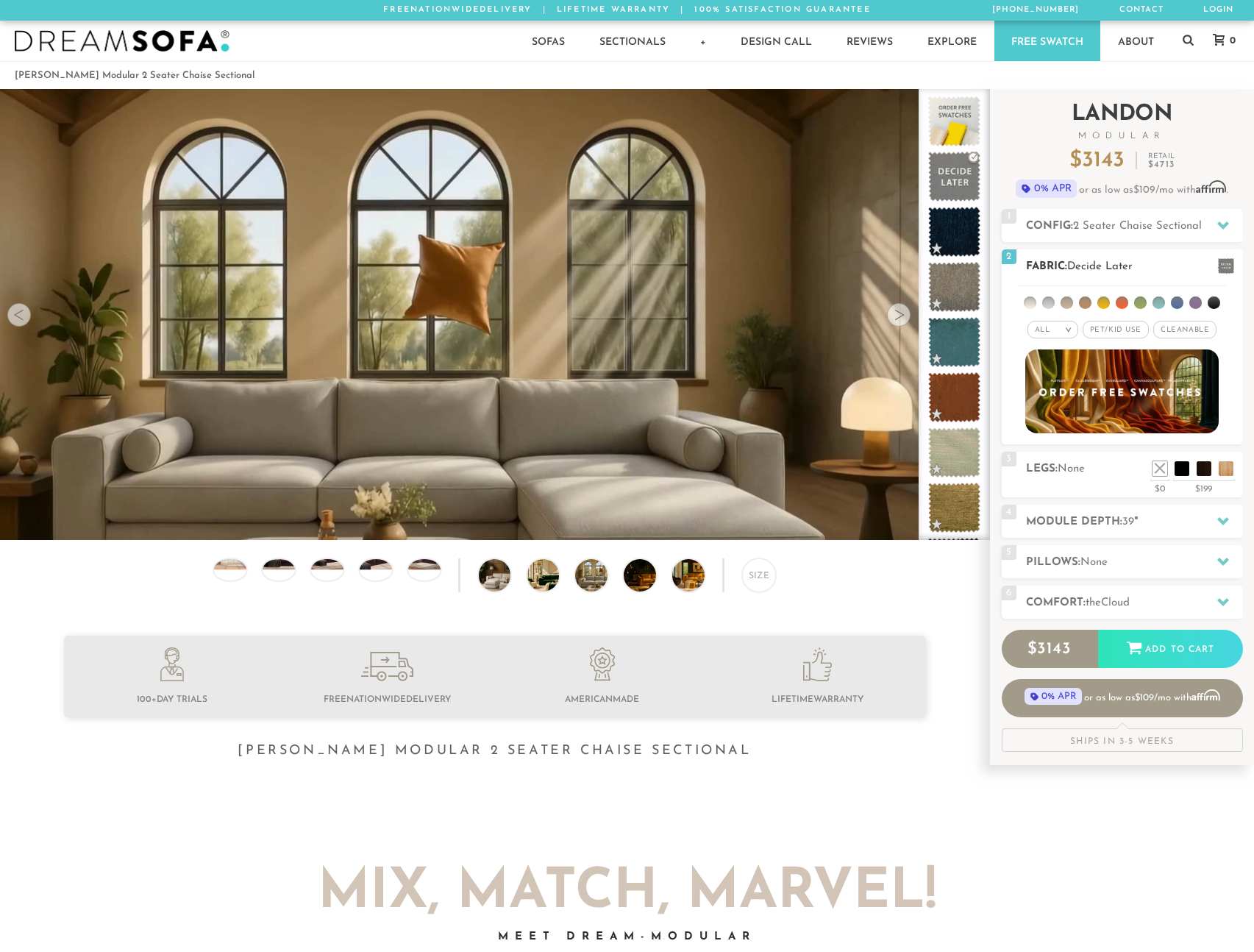
click at [1139, 321] on span "Pet/Kid Use x" at bounding box center [1115, 329] width 66 height 17
click at [1197, 328] on span "Cleanable x" at bounding box center [1191, 329] width 63 height 17
click at [1110, 406] on img at bounding box center [1122, 391] width 213 height 93
